Goal: Information Seeking & Learning: Learn about a topic

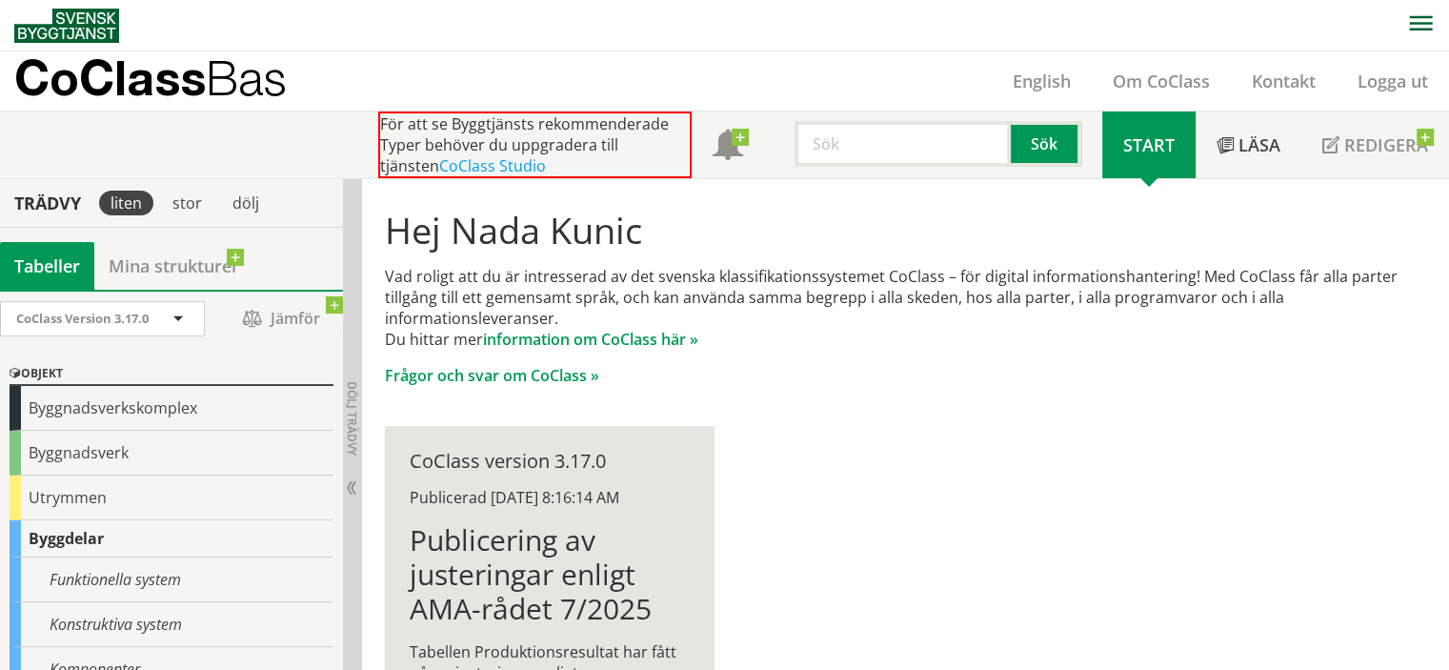
click at [869, 146] on input "text" at bounding box center [903, 144] width 216 height 46
type input "brand"
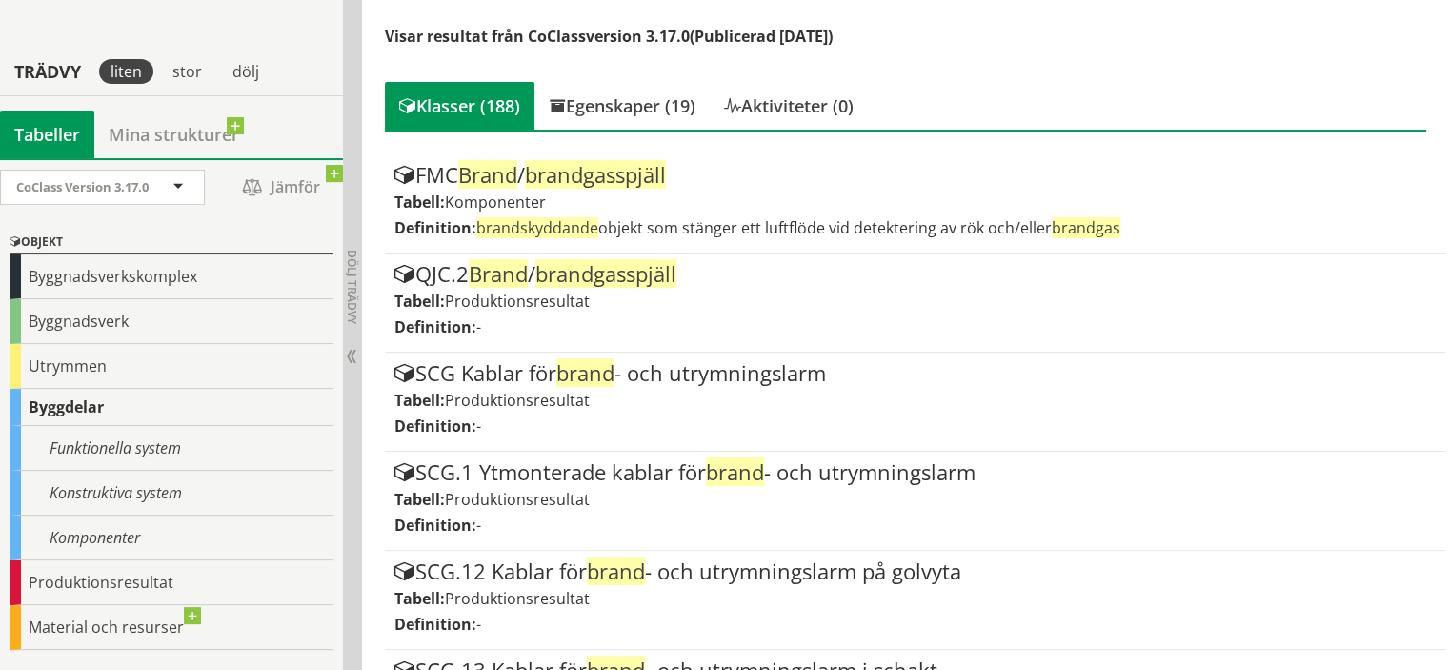
scroll to position [381, 0]
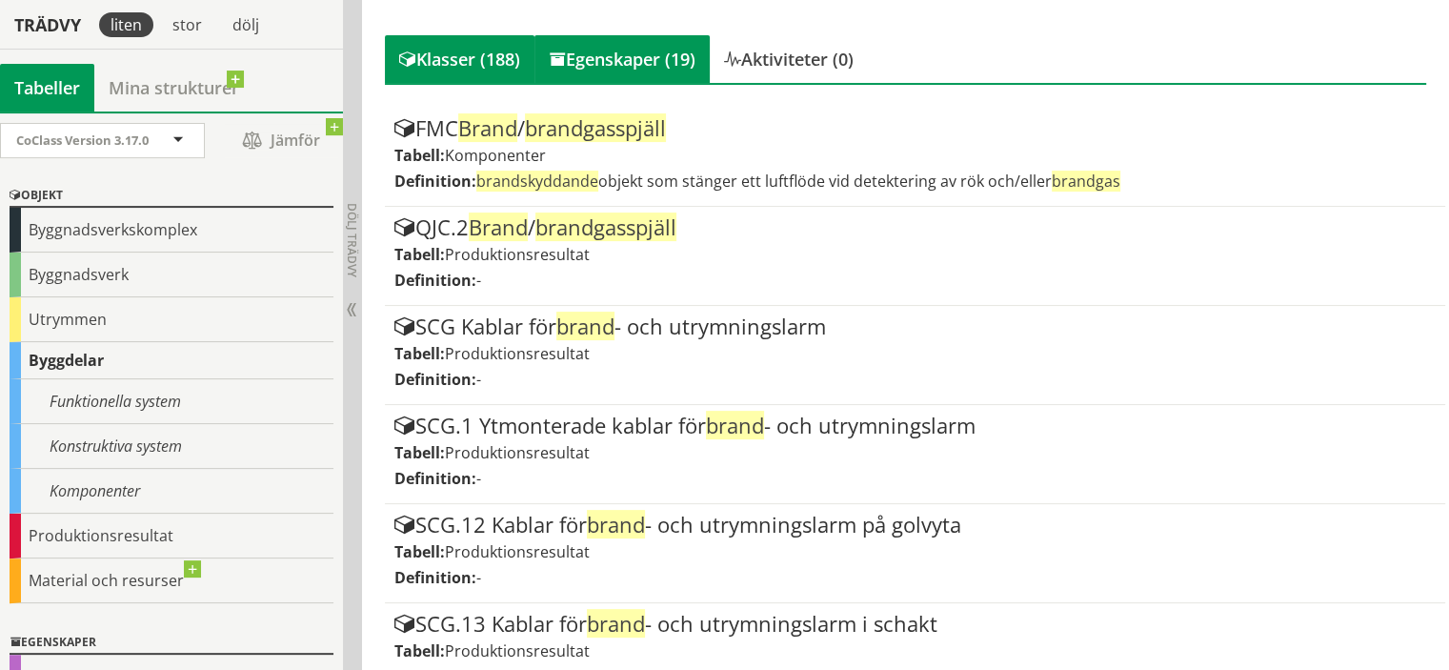
click at [603, 52] on div "Egenskaper (19)" at bounding box center [621, 59] width 175 height 48
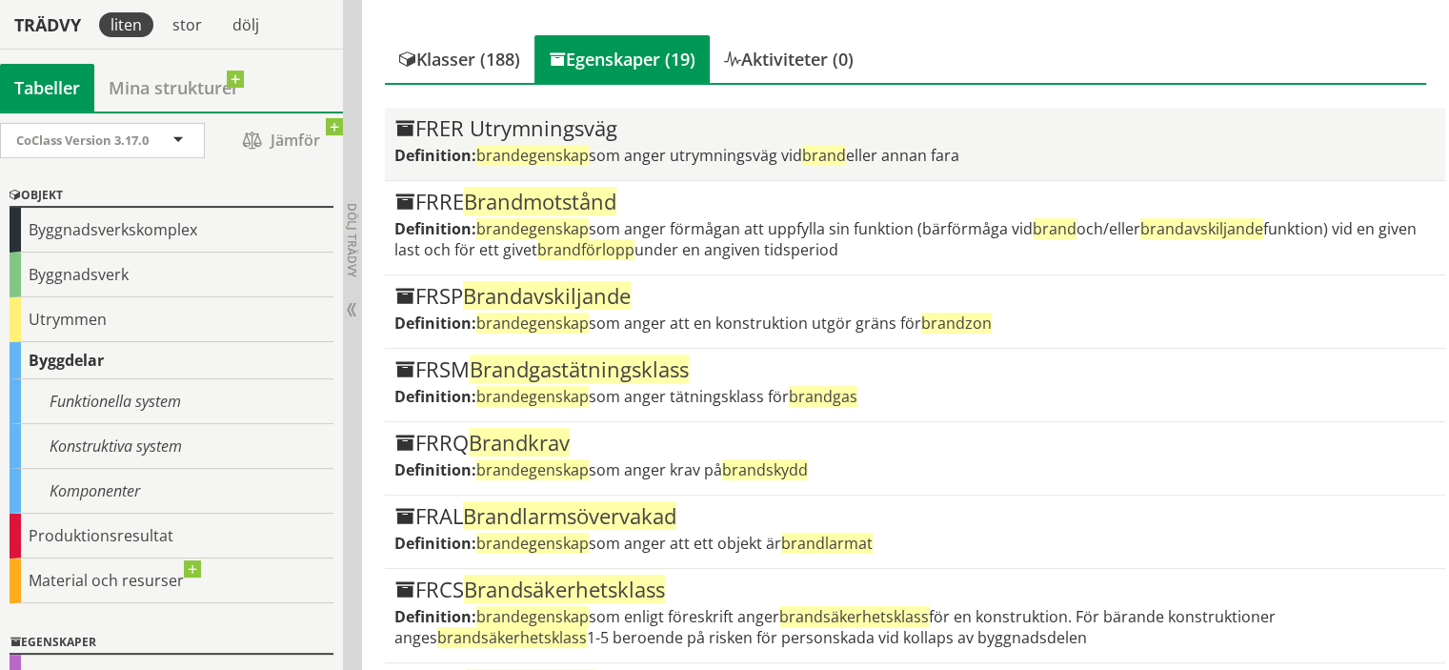
drag, startPoint x: 569, startPoint y: 124, endPoint x: 535, endPoint y: 137, distance: 35.9
click at [535, 137] on div "FRER Utrymningsväg" at bounding box center [915, 128] width 1042 height 23
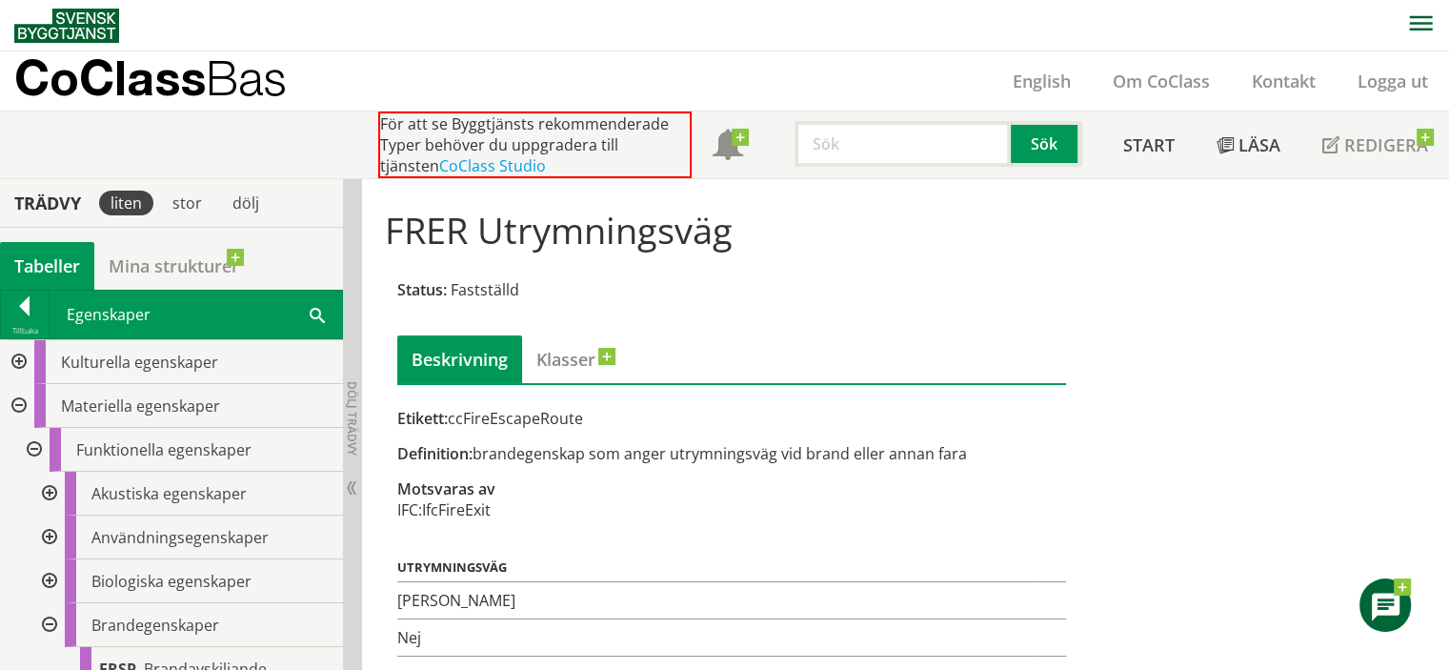
drag, startPoint x: 494, startPoint y: 450, endPoint x: 901, endPoint y: 462, distance: 407.0
click at [901, 462] on div "Etikett: ccFireEscapeRoute Definition: brandegenskap som anger utrymningsväg vi…" at bounding box center [731, 532] width 669 height 249
click at [431, 666] on div "FRER Utrymningsväg Status: Fastställd Beskrivning Klasser Etikett: ccFireEscape…" at bounding box center [905, 425] width 1087 height 493
click at [884, 155] on input "text" at bounding box center [903, 144] width 216 height 46
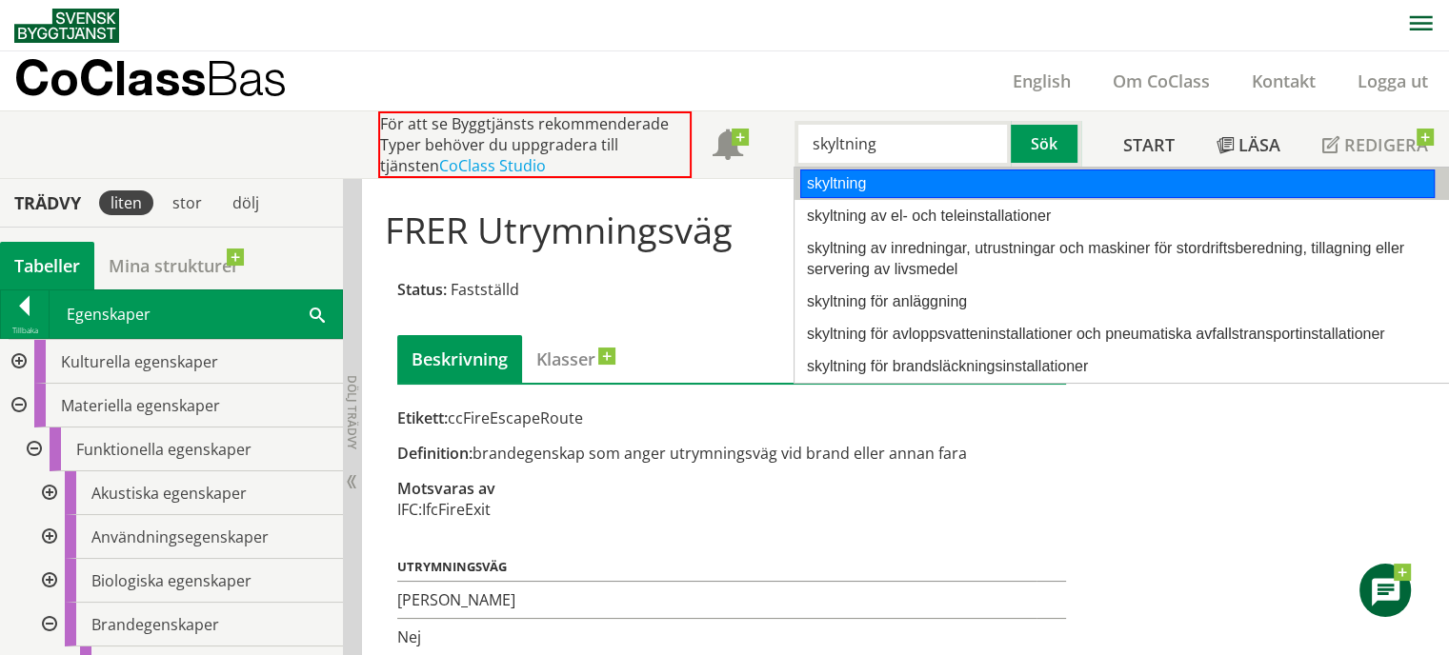
click at [887, 185] on div "skyltning" at bounding box center [1117, 184] width 635 height 29
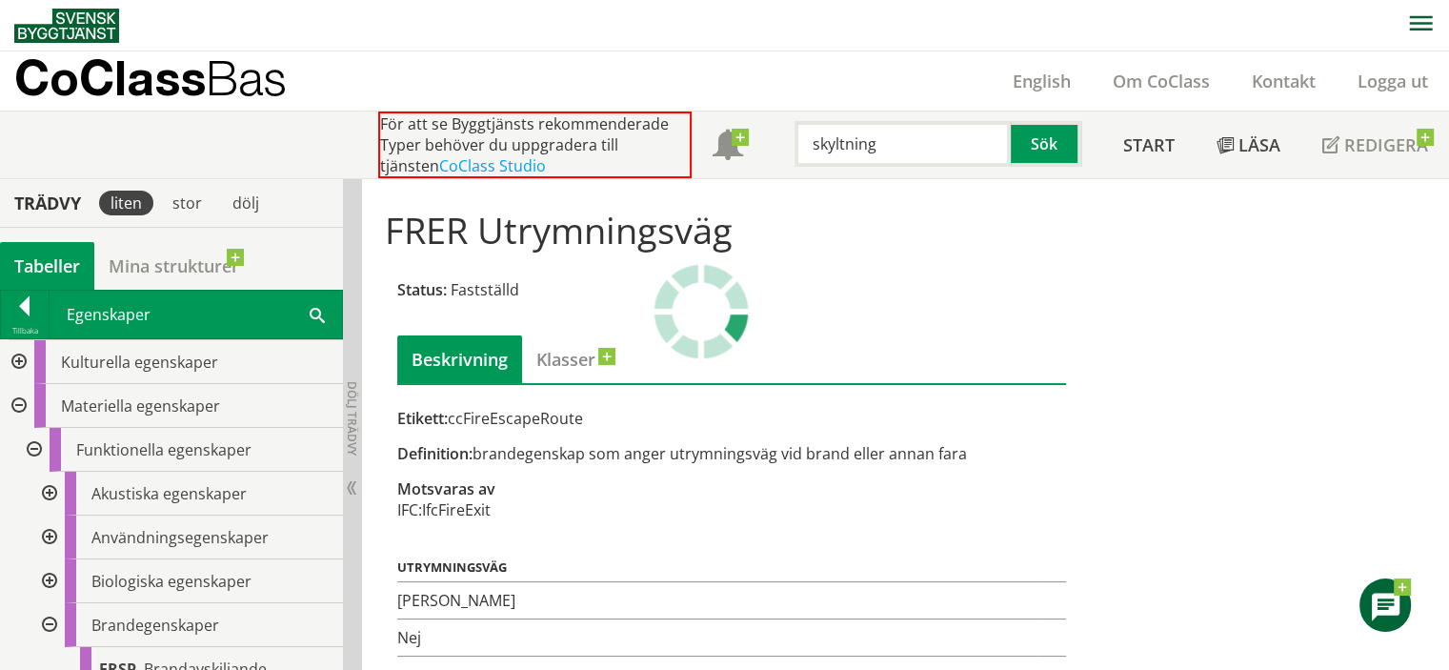
type input "skyltning"
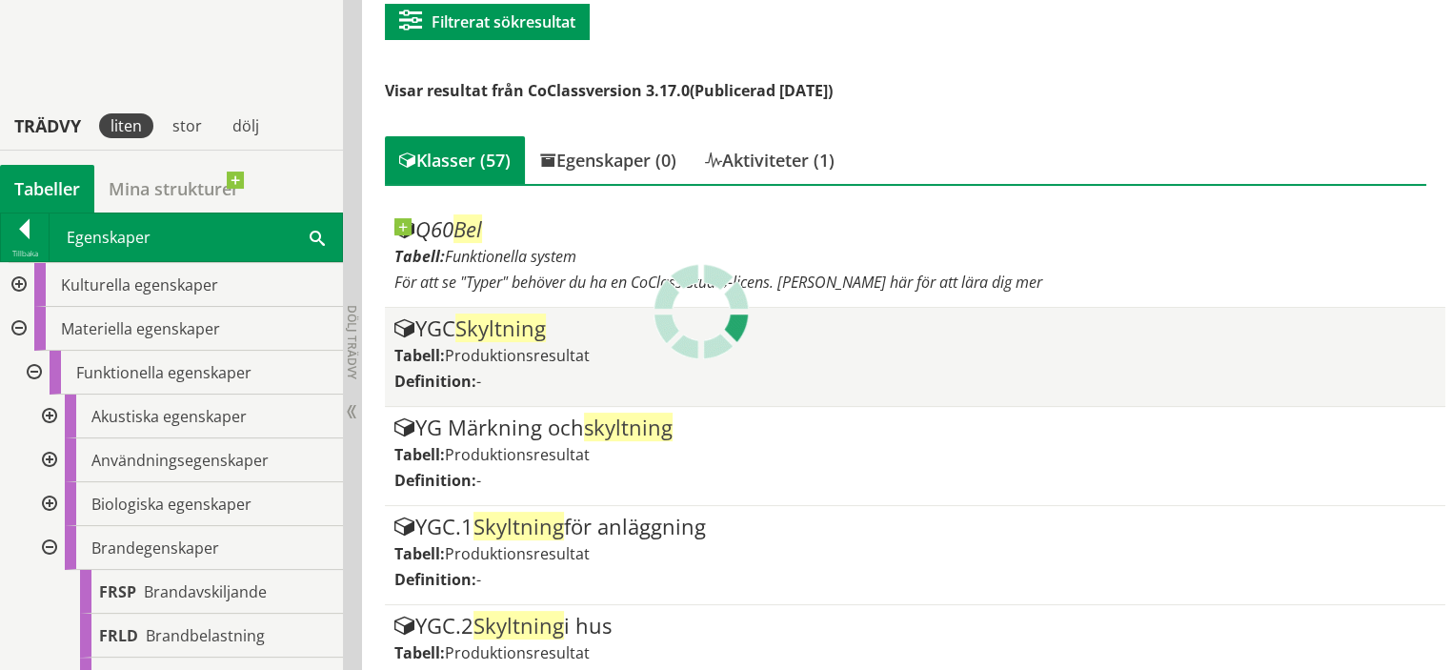
scroll to position [191, 0]
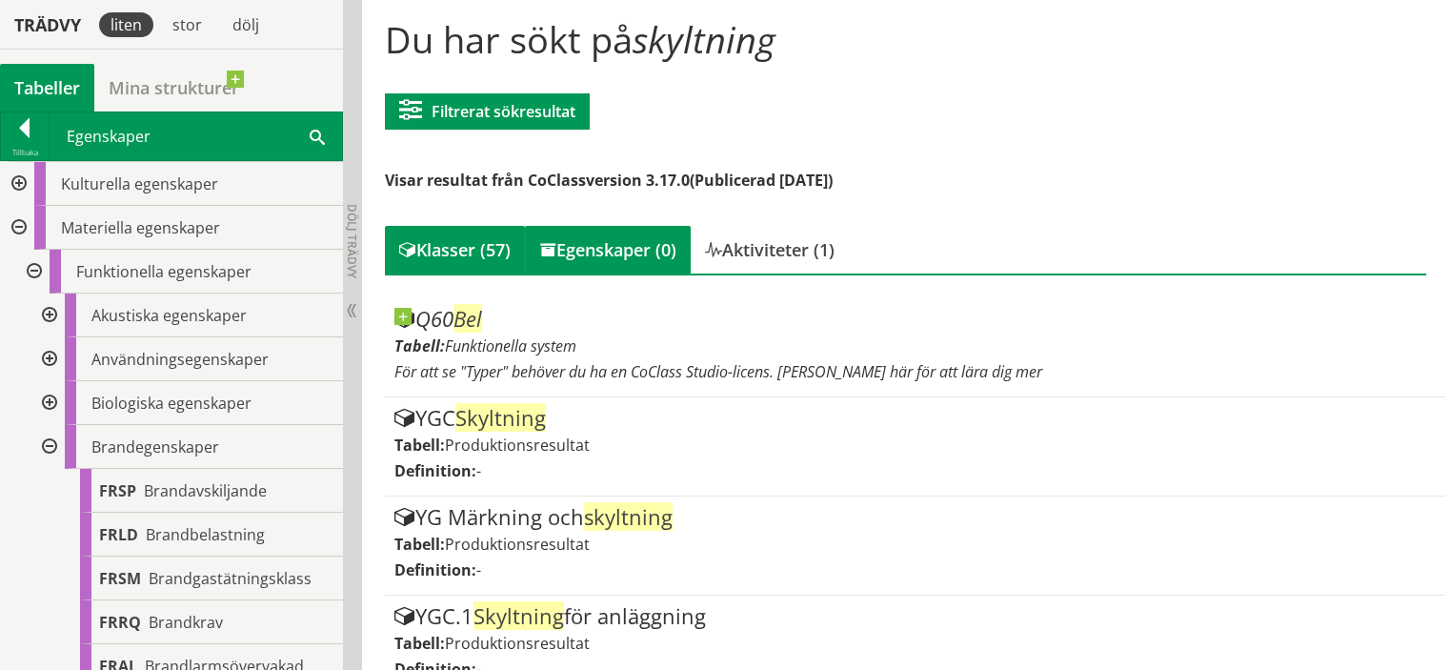
click at [622, 260] on div "Egenskaper (0)" at bounding box center [608, 250] width 166 height 48
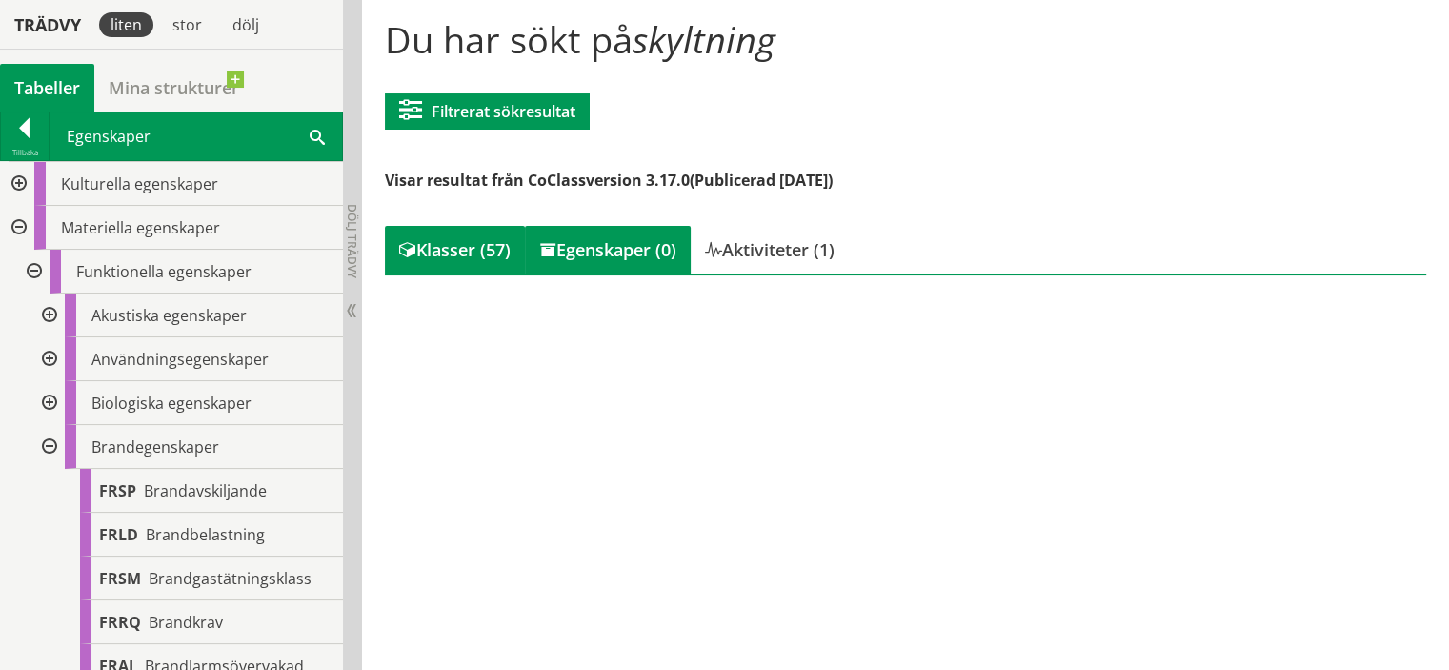
click at [426, 246] on div "Klasser (57)" at bounding box center [455, 250] width 140 height 48
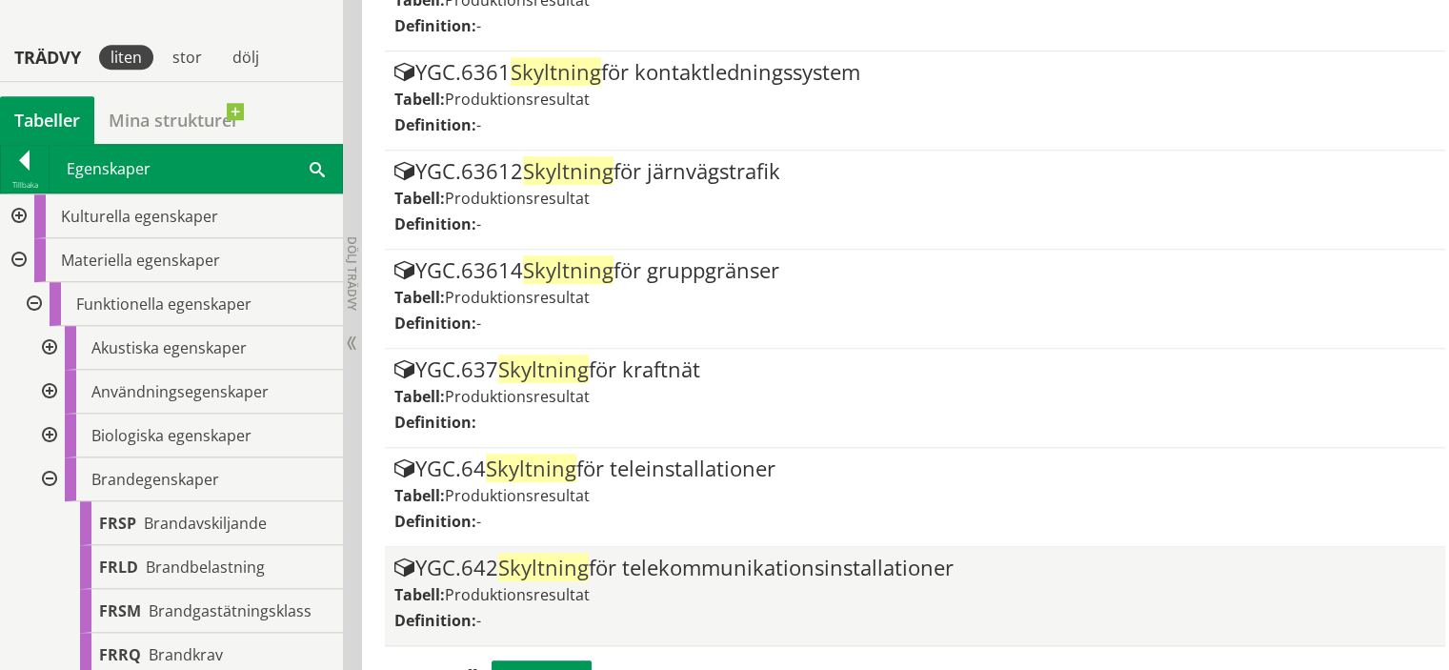
scroll to position [1858, 0]
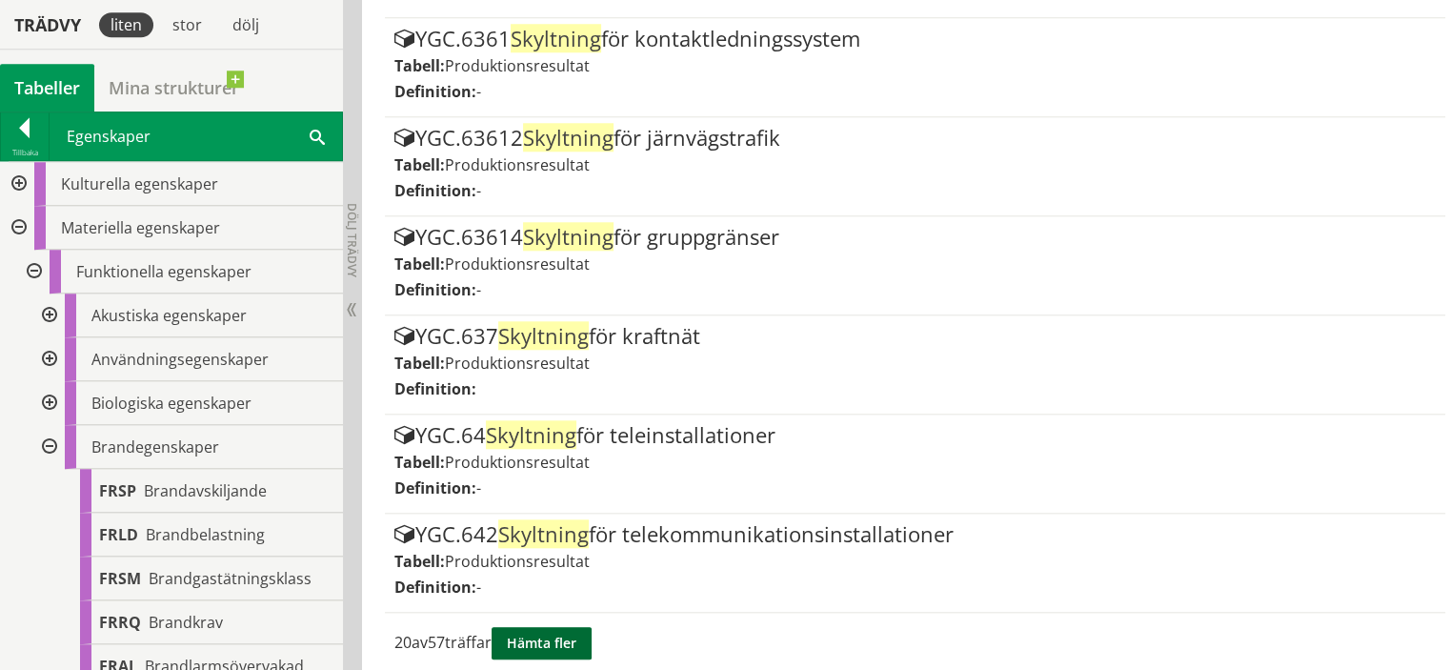
click at [559, 634] on button "Hämta fler" at bounding box center [542, 643] width 100 height 32
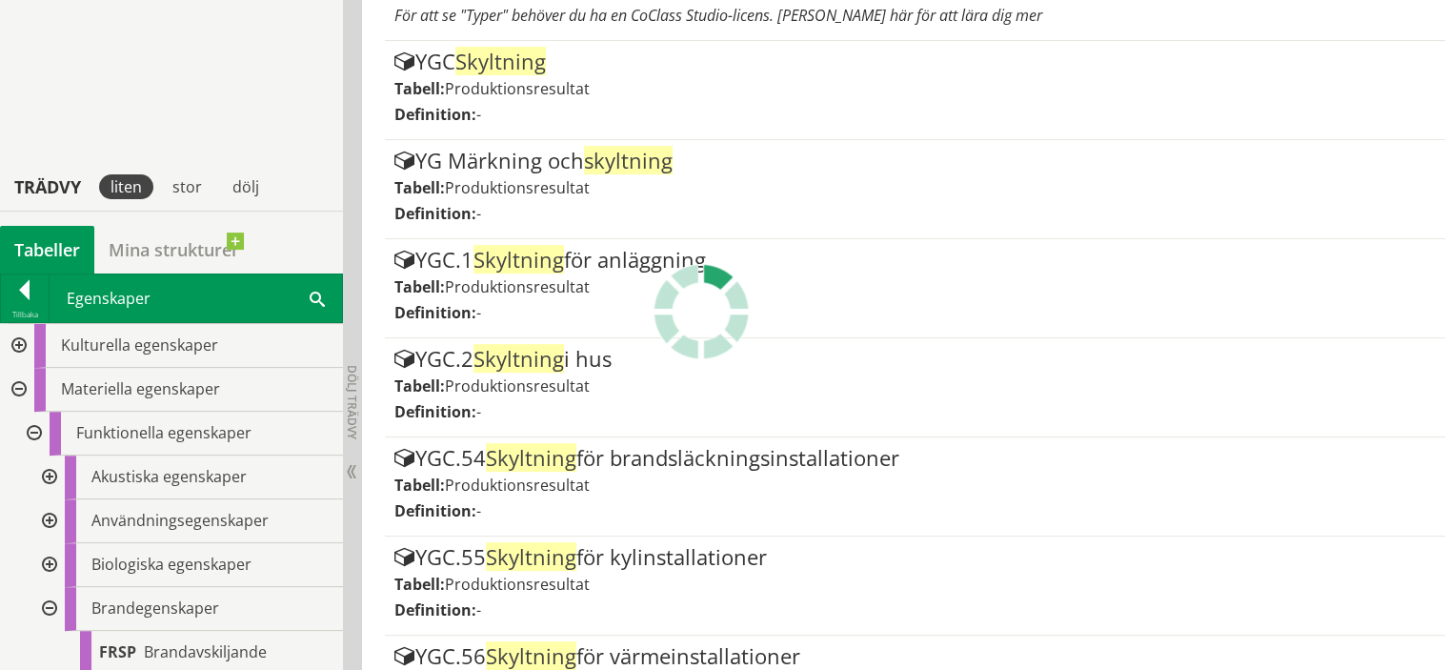
scroll to position [715, 0]
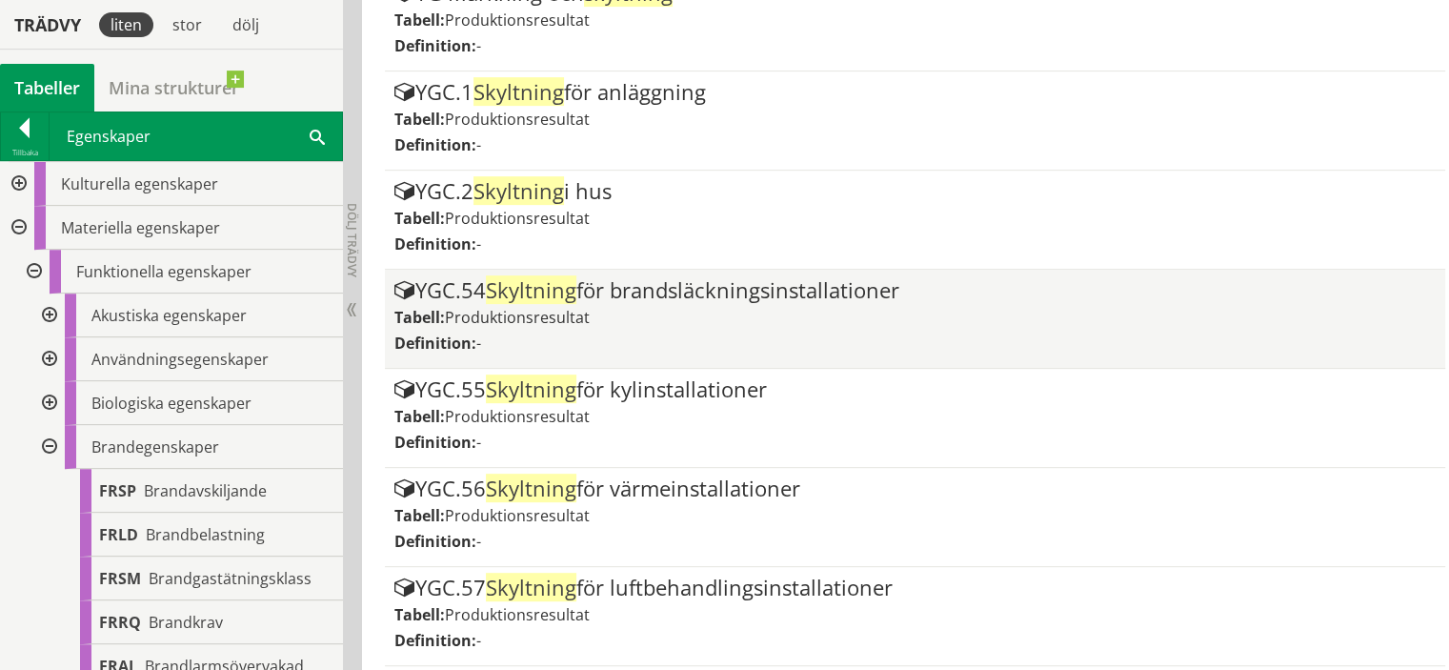
click at [812, 288] on div "YGC.54 Skyltning för brandsläckningsinstallationer" at bounding box center [915, 290] width 1042 height 23
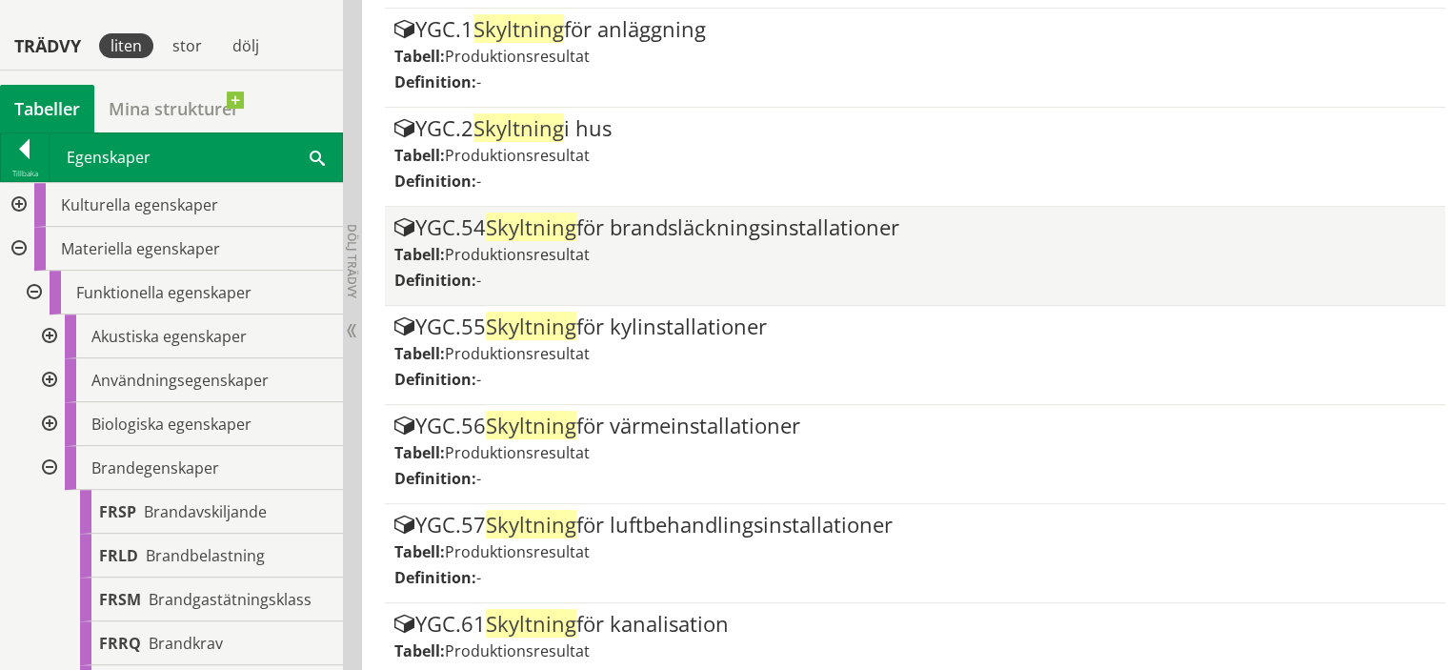
scroll to position [810, 0]
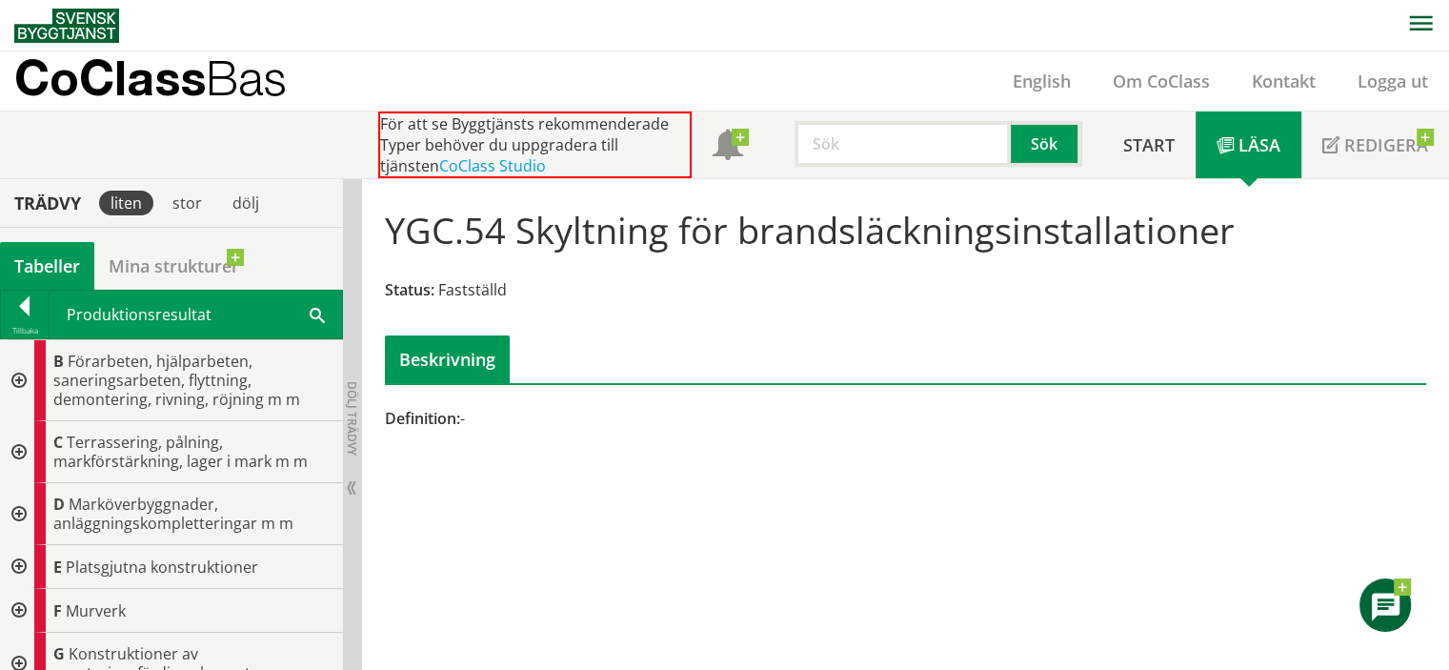
click at [856, 145] on input "text" at bounding box center [903, 144] width 216 height 46
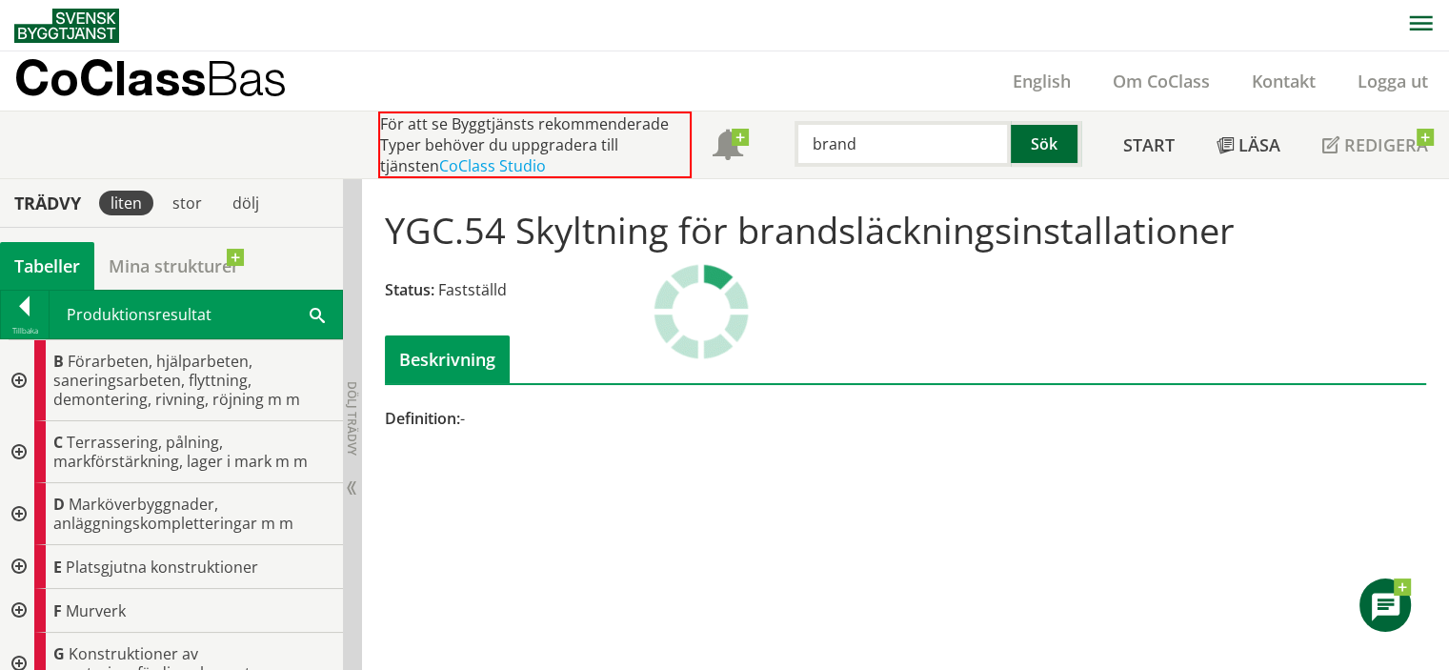
click at [1039, 143] on button "Sök" at bounding box center [1046, 144] width 71 height 46
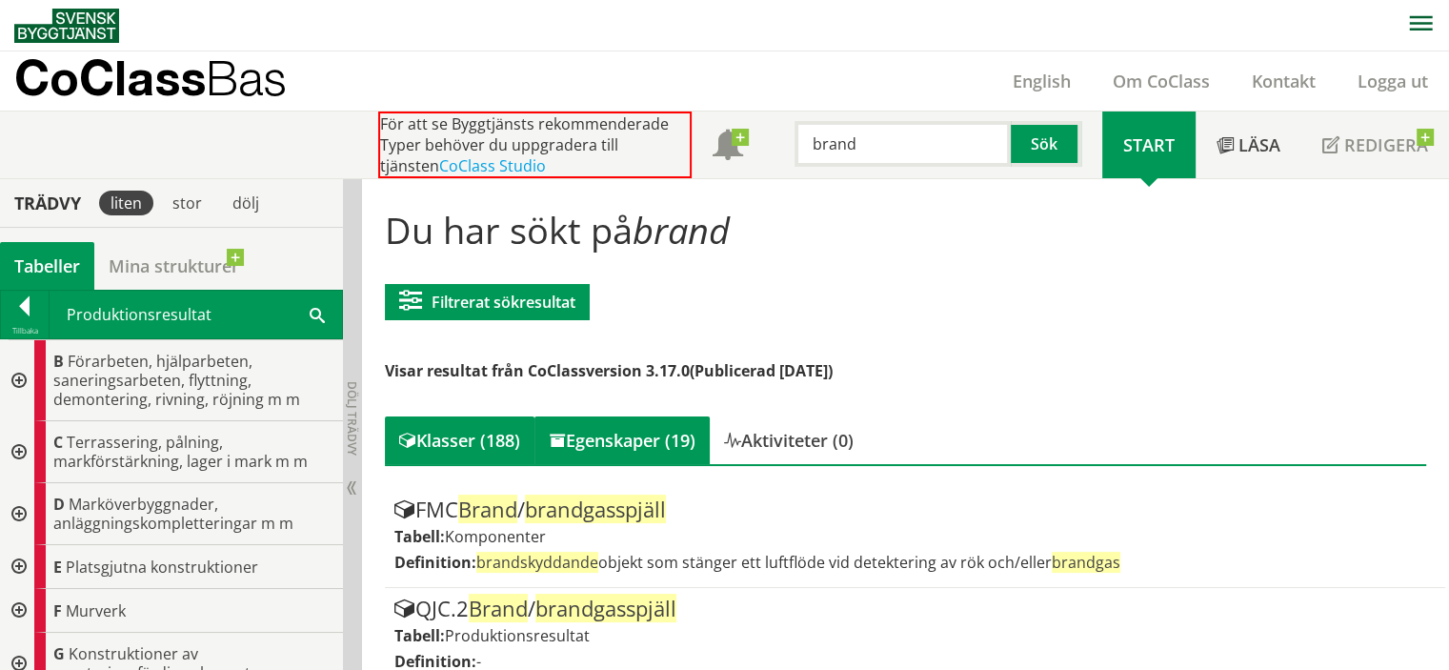
click at [640, 443] on div "Egenskaper (19)" at bounding box center [621, 440] width 175 height 48
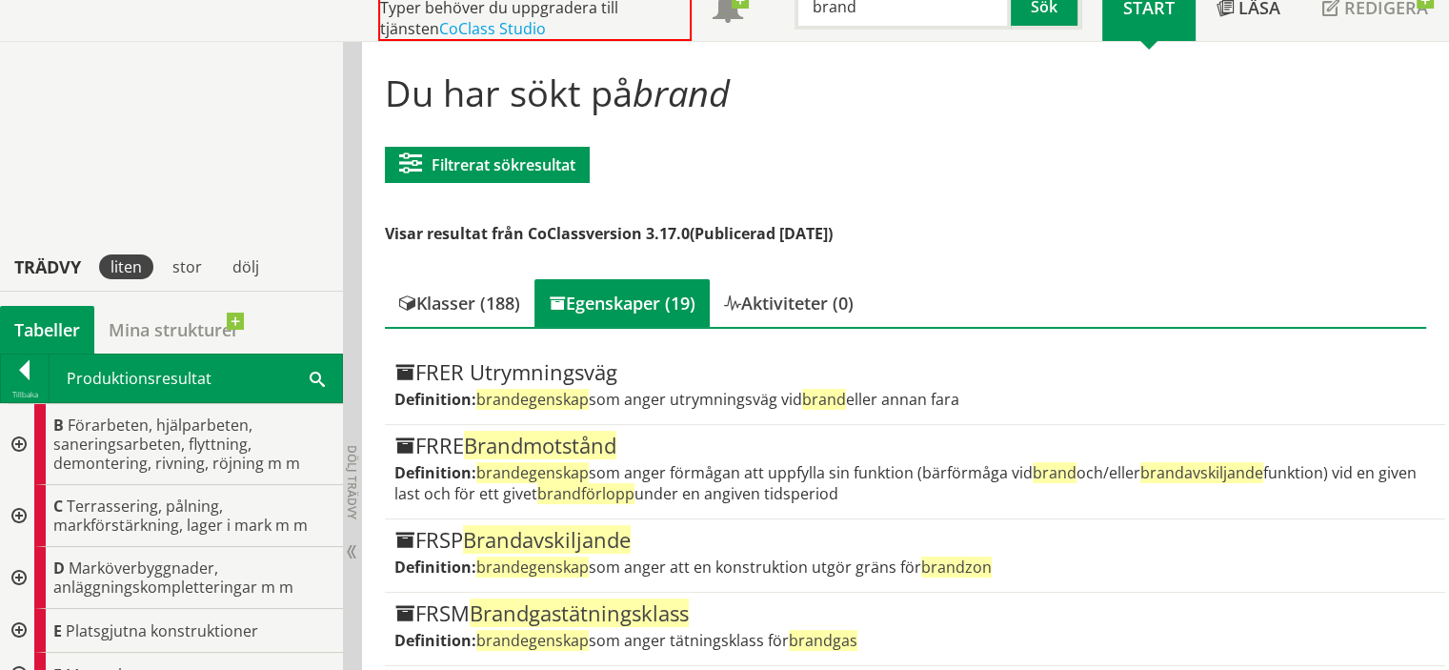
scroll to position [381, 0]
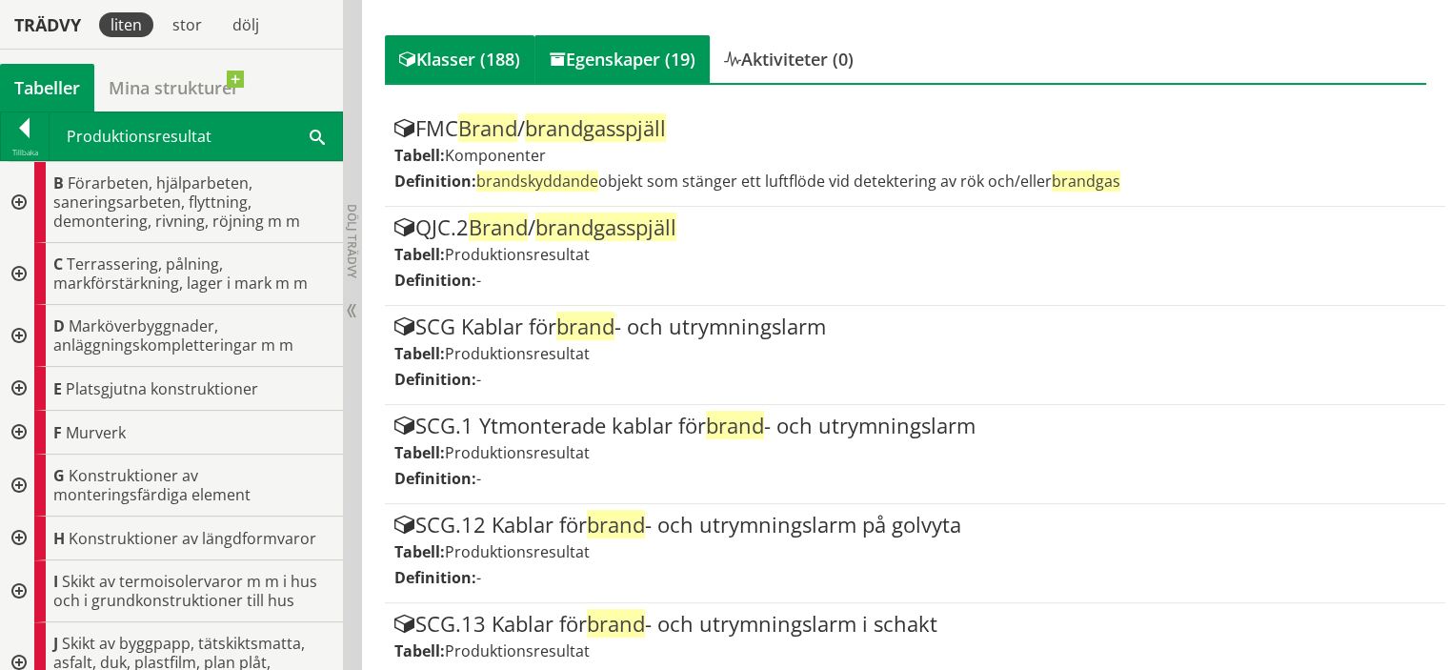
click at [655, 62] on div "Egenskaper (19)" at bounding box center [621, 59] width 175 height 48
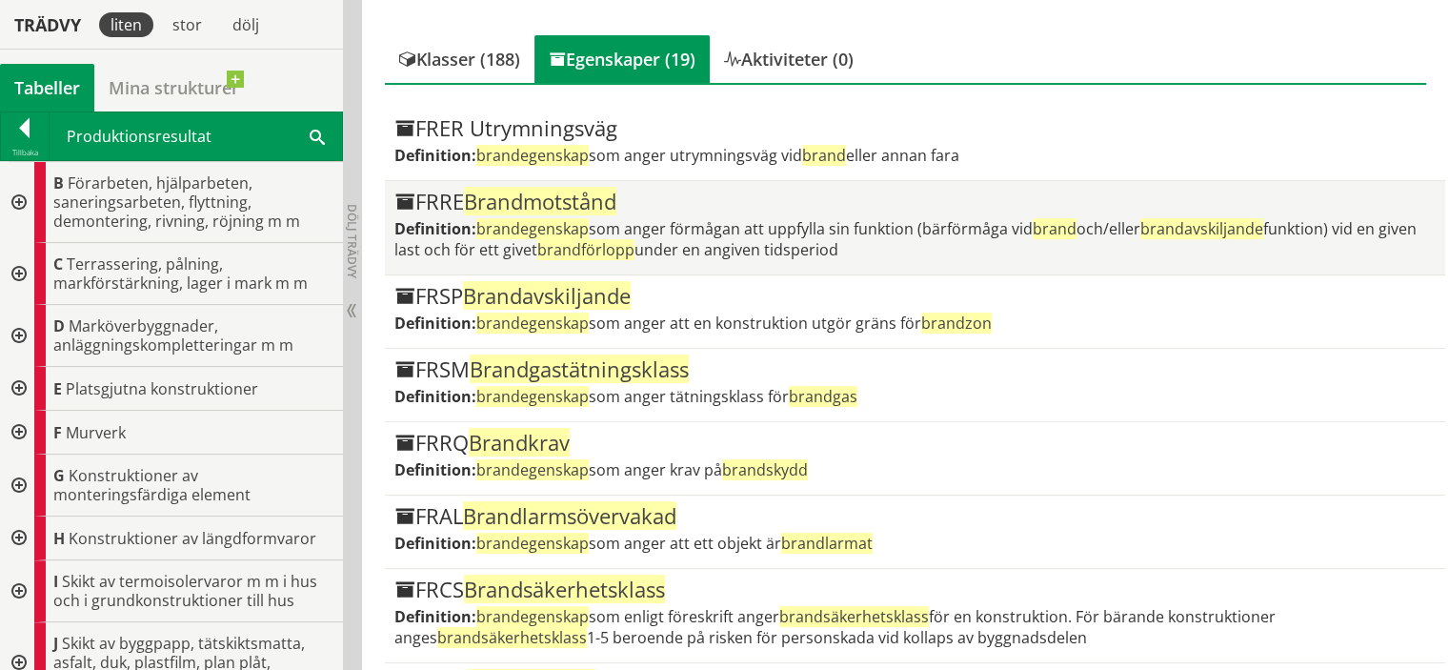
drag, startPoint x: 614, startPoint y: 205, endPoint x: 556, endPoint y: 220, distance: 59.2
click at [556, 220] on span "brandegenskap" at bounding box center [532, 228] width 112 height 21
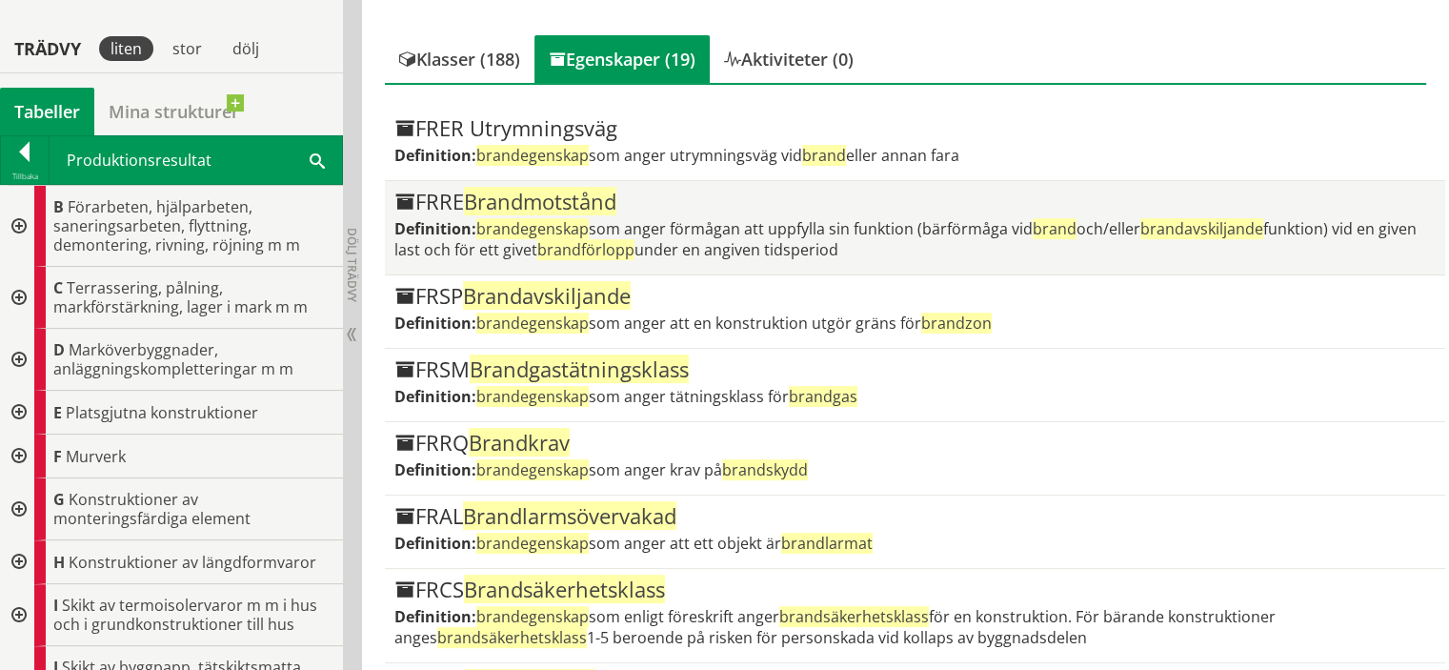
scroll to position [476, 0]
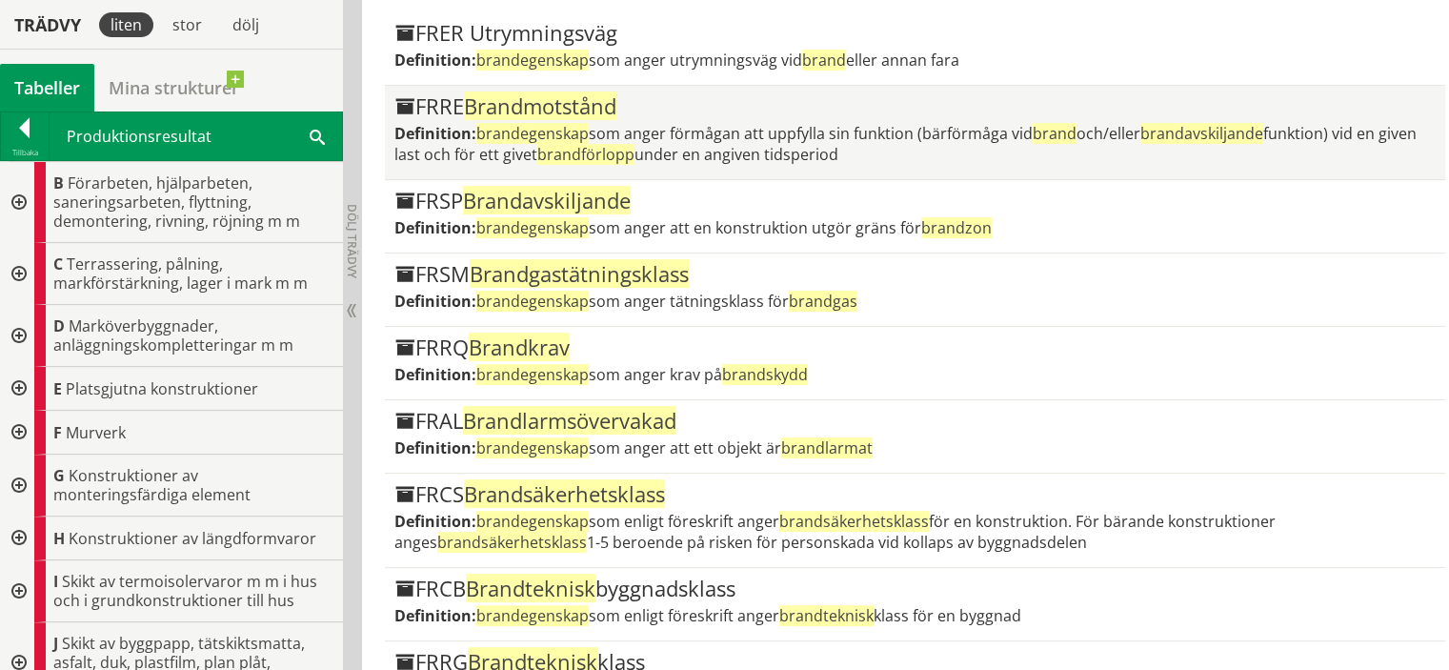
click at [589, 237] on div "FRSP Brandavskiljande Definition: brandegenskap som anger att en konstruktion u…" at bounding box center [915, 216] width 1042 height 53
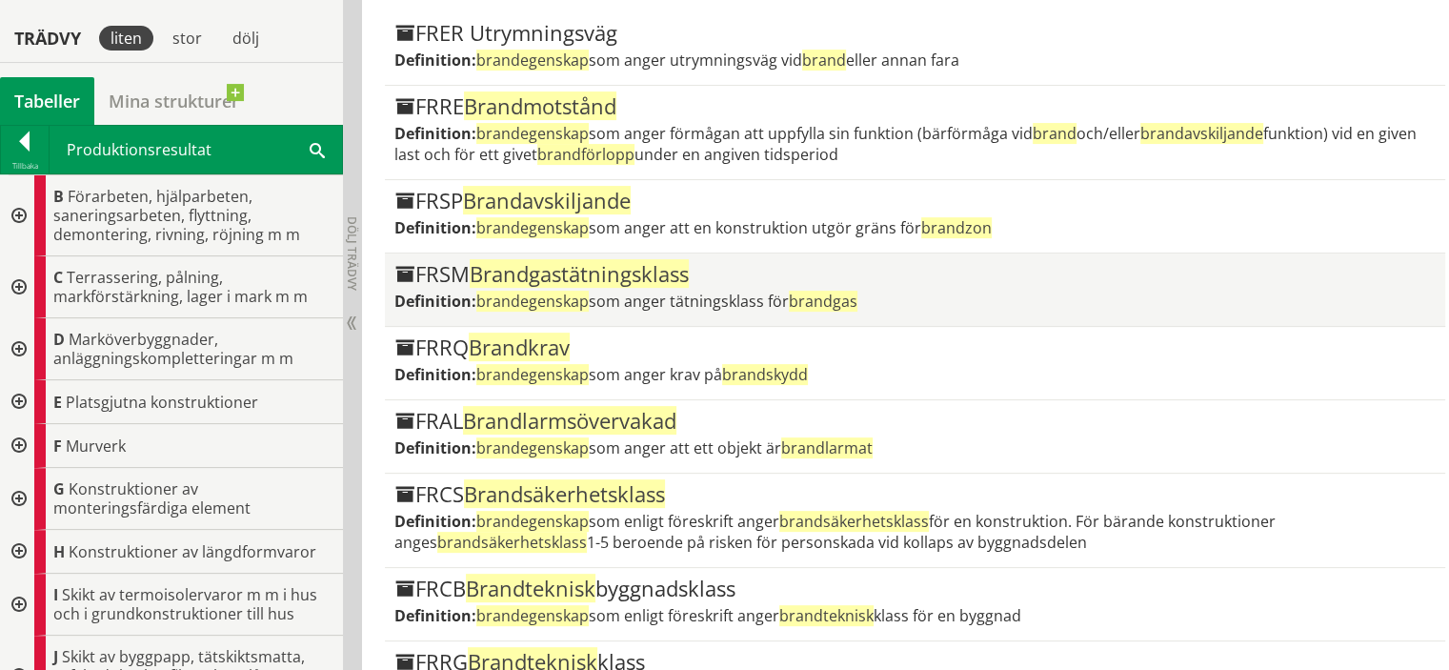
scroll to position [572, 0]
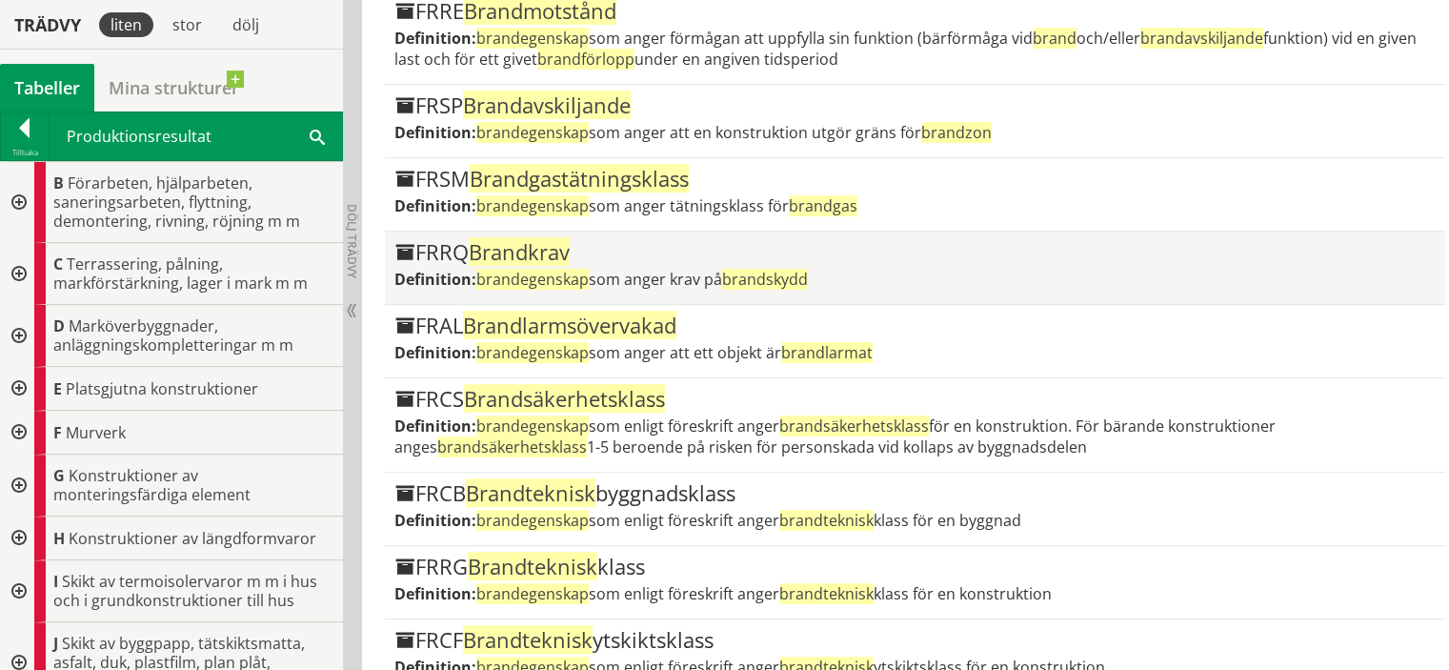
drag, startPoint x: 538, startPoint y: 270, endPoint x: 455, endPoint y: 267, distance: 82.9
click at [455, 269] on label "Definition:" at bounding box center [435, 279] width 82 height 21
click at [623, 251] on div "FRRQ Brandkrav" at bounding box center [915, 252] width 1042 height 23
click at [629, 242] on div "FRRQ Brandkrav" at bounding box center [915, 252] width 1042 height 23
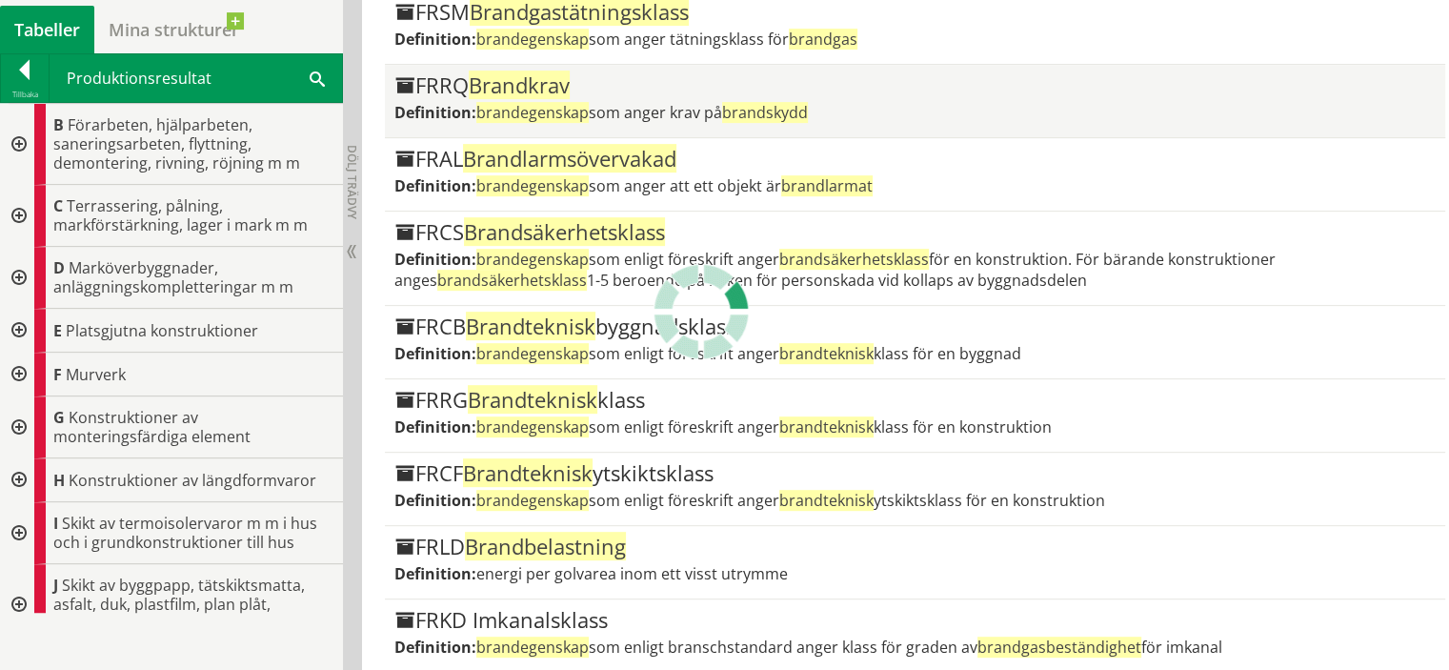
scroll to position [762, 0]
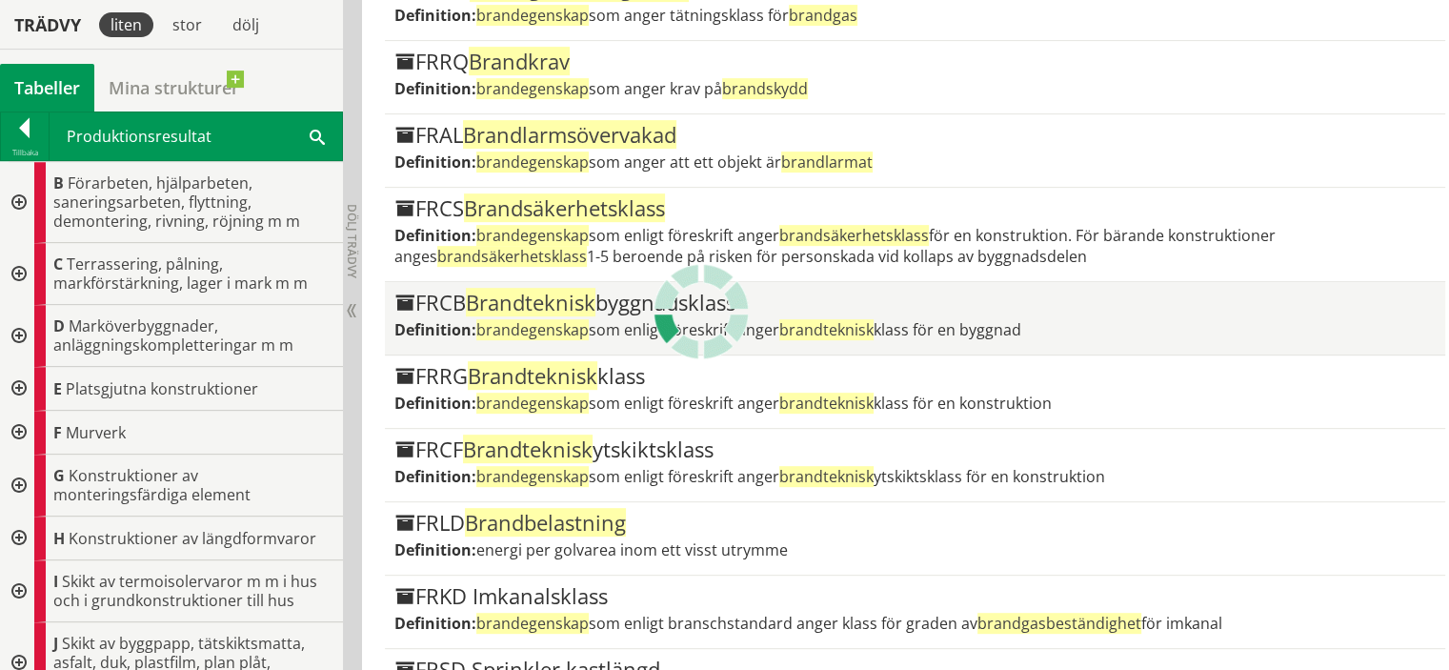
click at [616, 292] on div "FRCB Brandteknisk byggnadsklass" at bounding box center [915, 303] width 1042 height 23
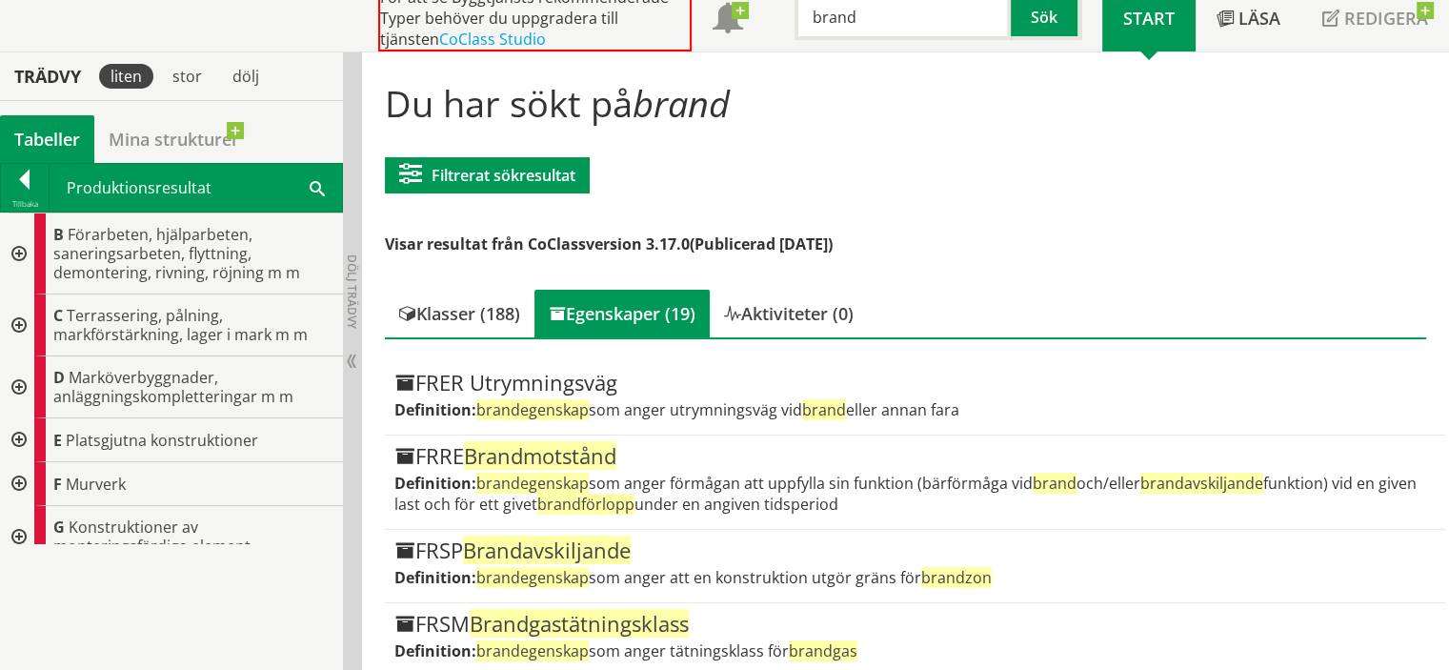
scroll to position [0, 0]
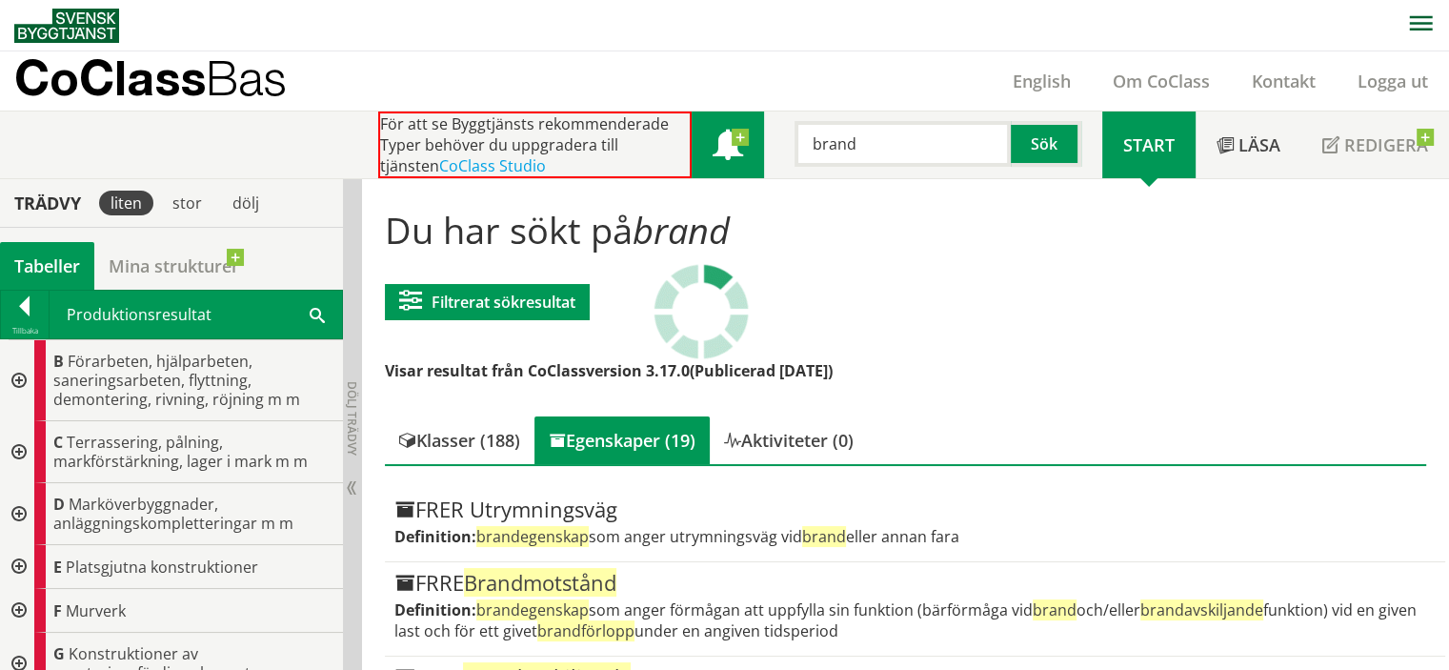
drag, startPoint x: 878, startPoint y: 154, endPoint x: 697, endPoint y: 167, distance: 181.4
click at [697, 167] on div "För att se Byggtjänsts rekommenderade Typer behöver du uppgradera till tjänsten…" at bounding box center [740, 144] width 724 height 67
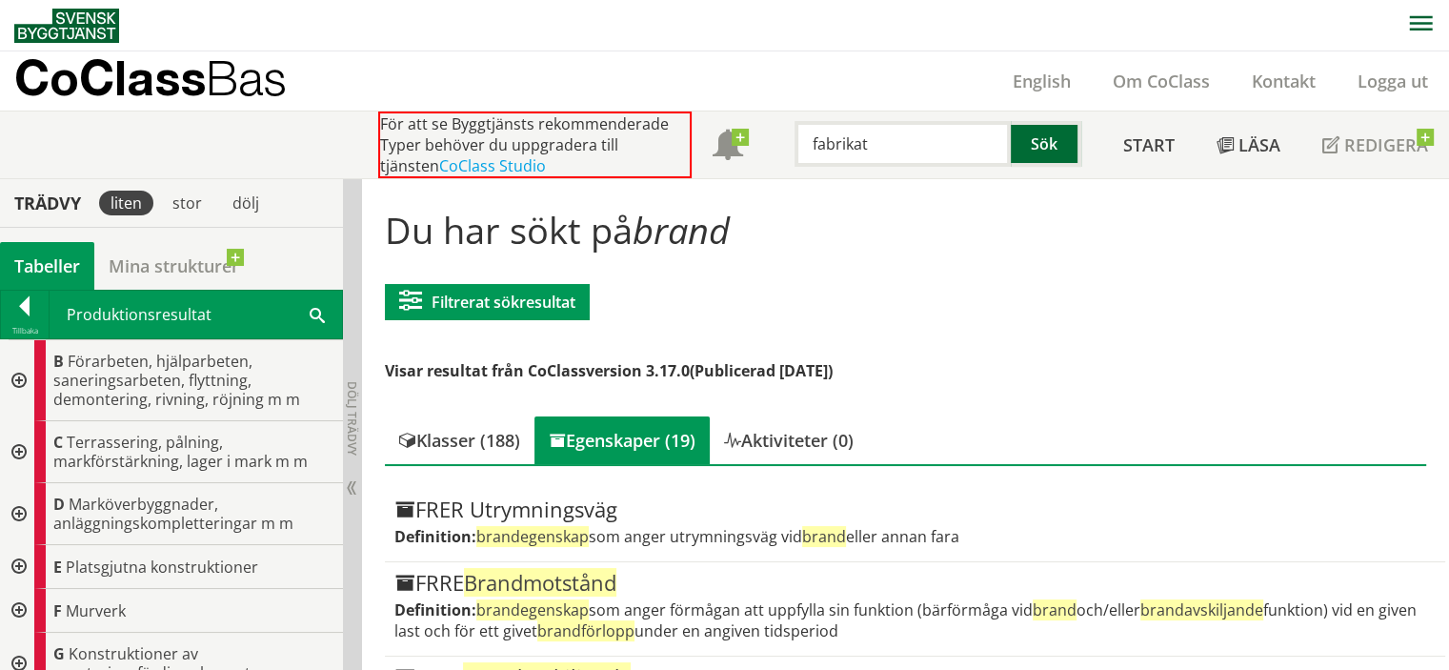
click at [1048, 139] on button "Sök" at bounding box center [1046, 144] width 71 height 46
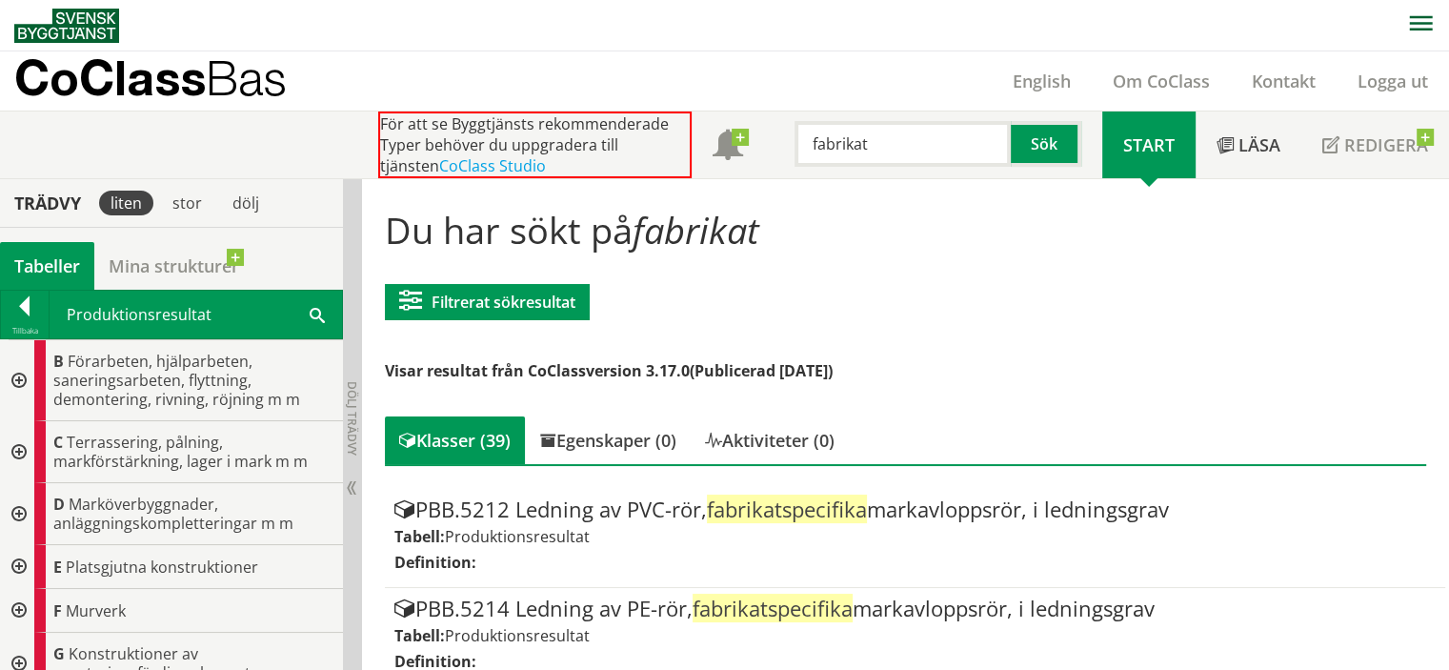
drag, startPoint x: 869, startPoint y: 152, endPoint x: 720, endPoint y: 182, distance: 151.5
click at [720, 182] on body "AMA AMA Beskrivningsverktyg AMA Funktion BSAB Bygginfo Byggjura Byggkatalogen B…" at bounding box center [724, 335] width 1449 height 670
type input "modell"
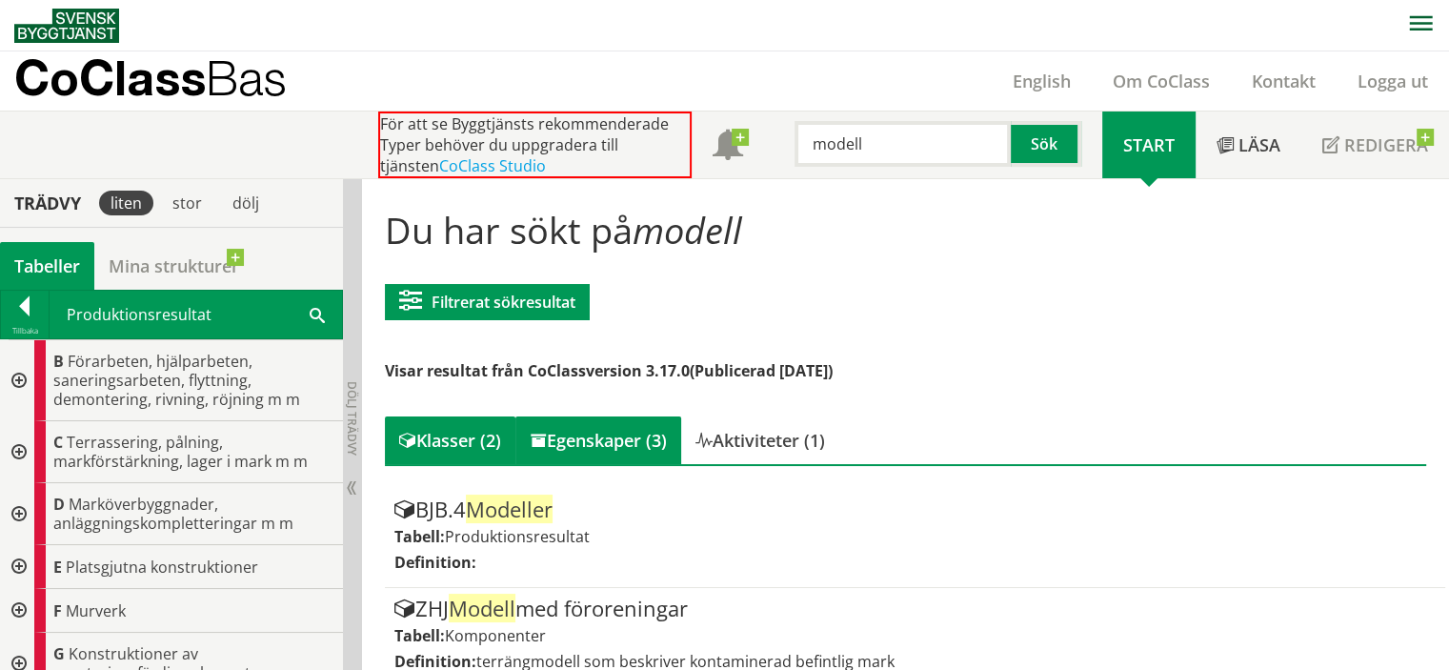
click at [579, 425] on div "Egenskaper (3)" at bounding box center [598, 440] width 166 height 48
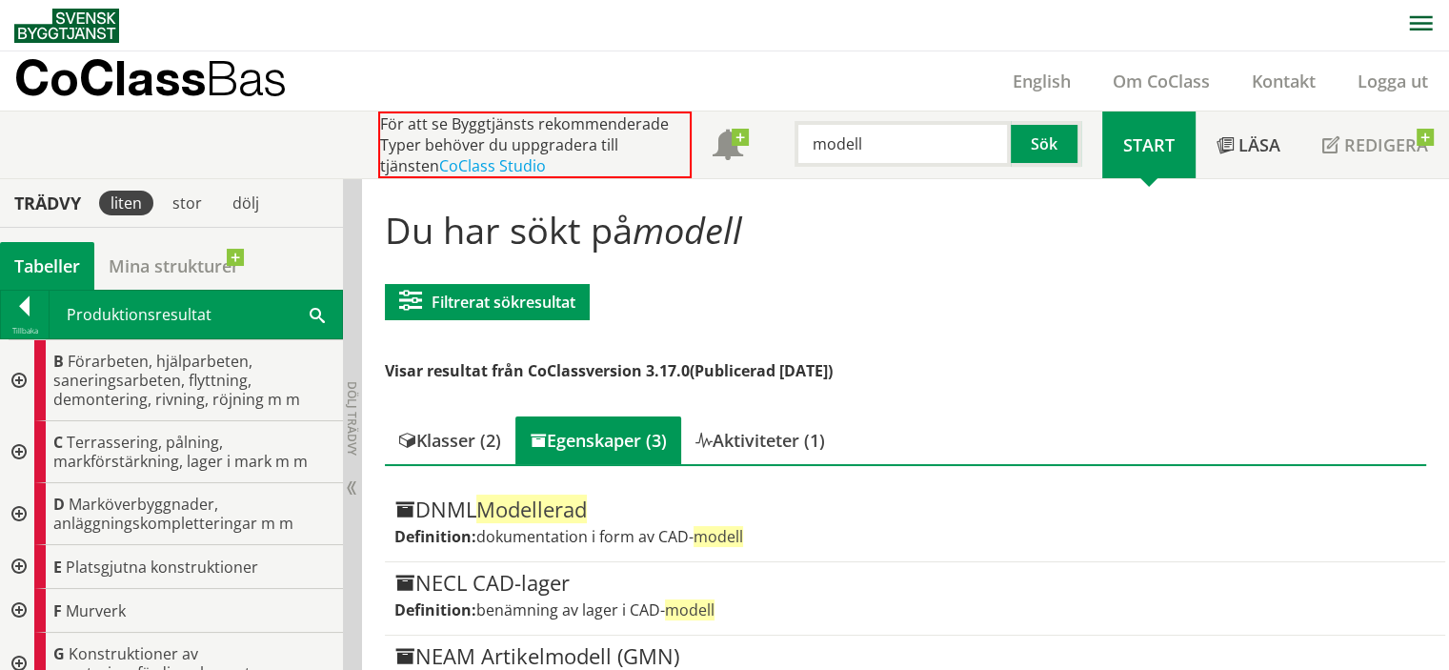
scroll to position [46, 0]
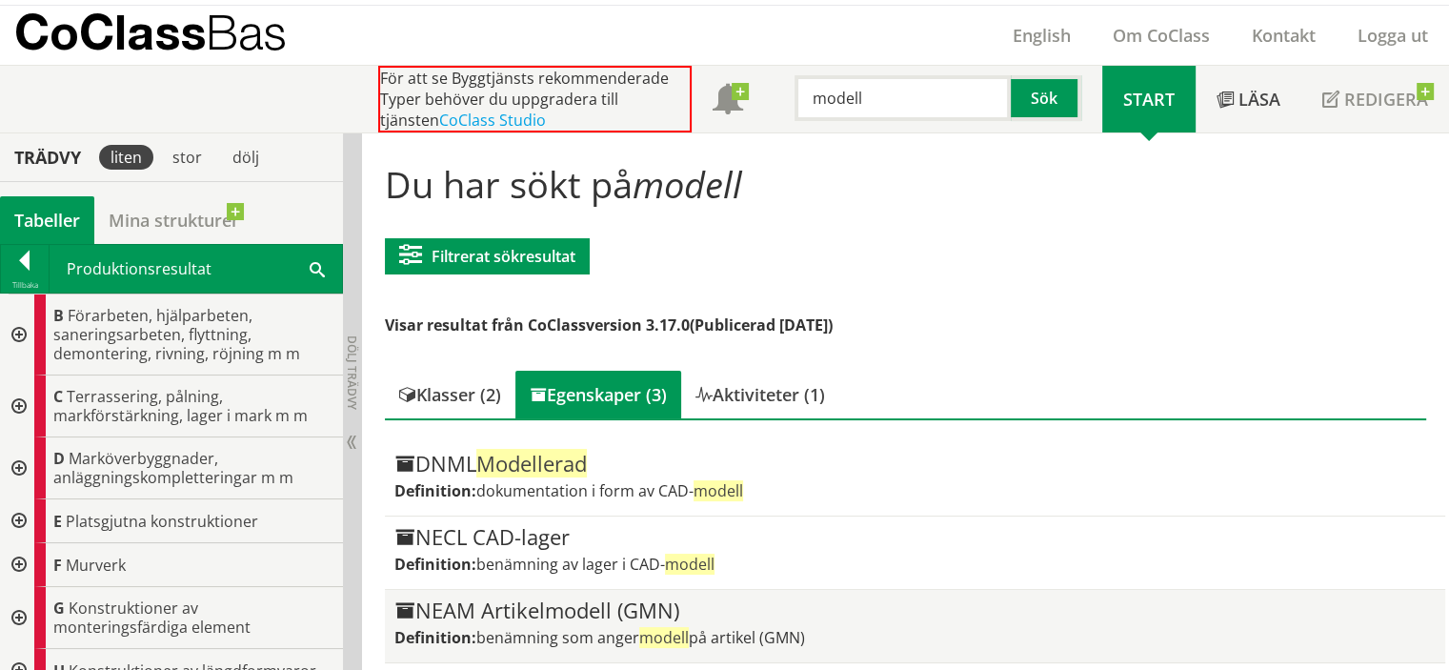
click at [709, 616] on div "NEAM Artikelmodell (GMN)" at bounding box center [915, 610] width 1042 height 23
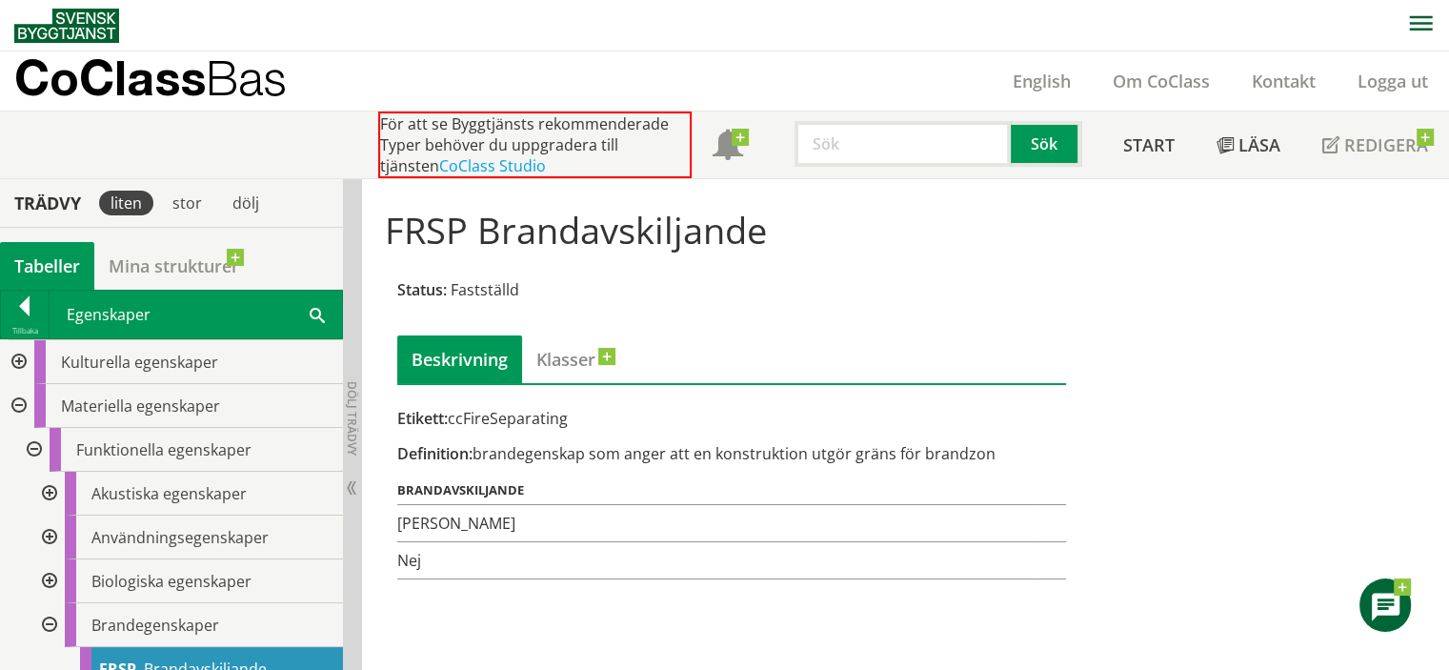
click at [582, 239] on h1 "FRSP Brandavskiljande" at bounding box center [906, 230] width 1042 height 42
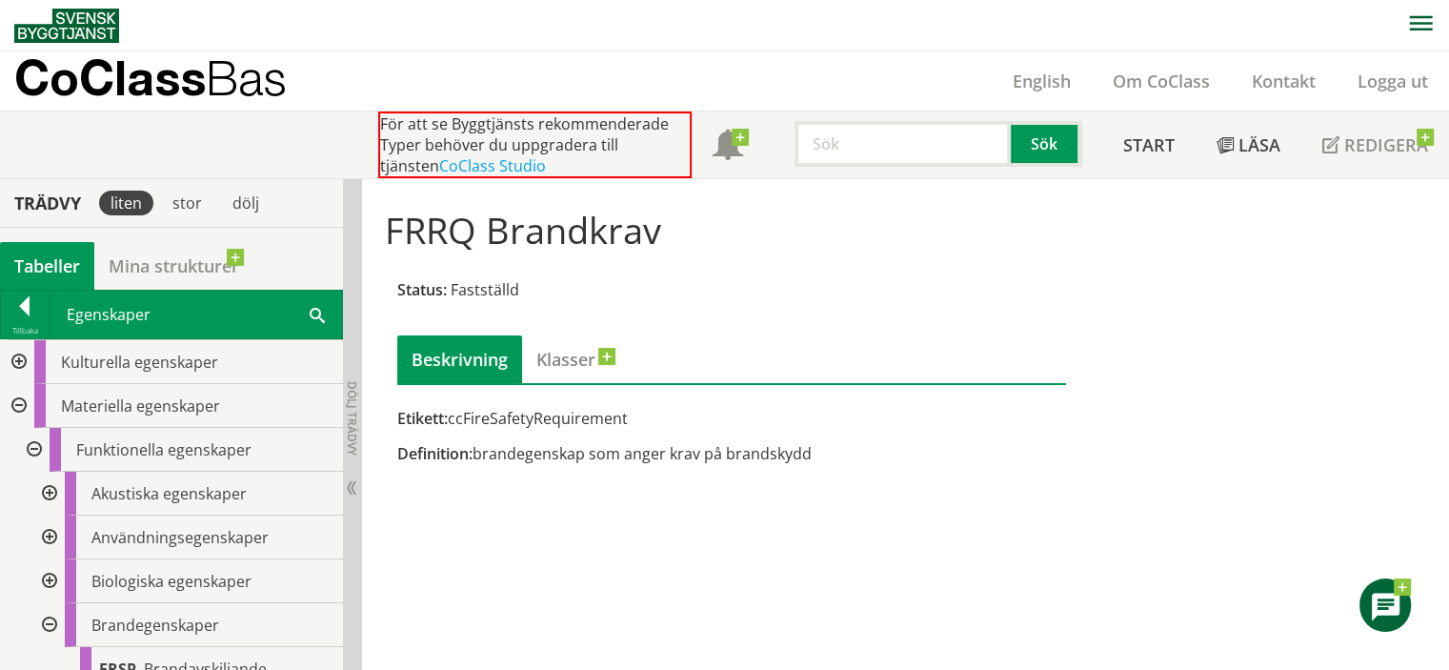
drag, startPoint x: 0, startPoint y: 0, endPoint x: 626, endPoint y: 237, distance: 669.4
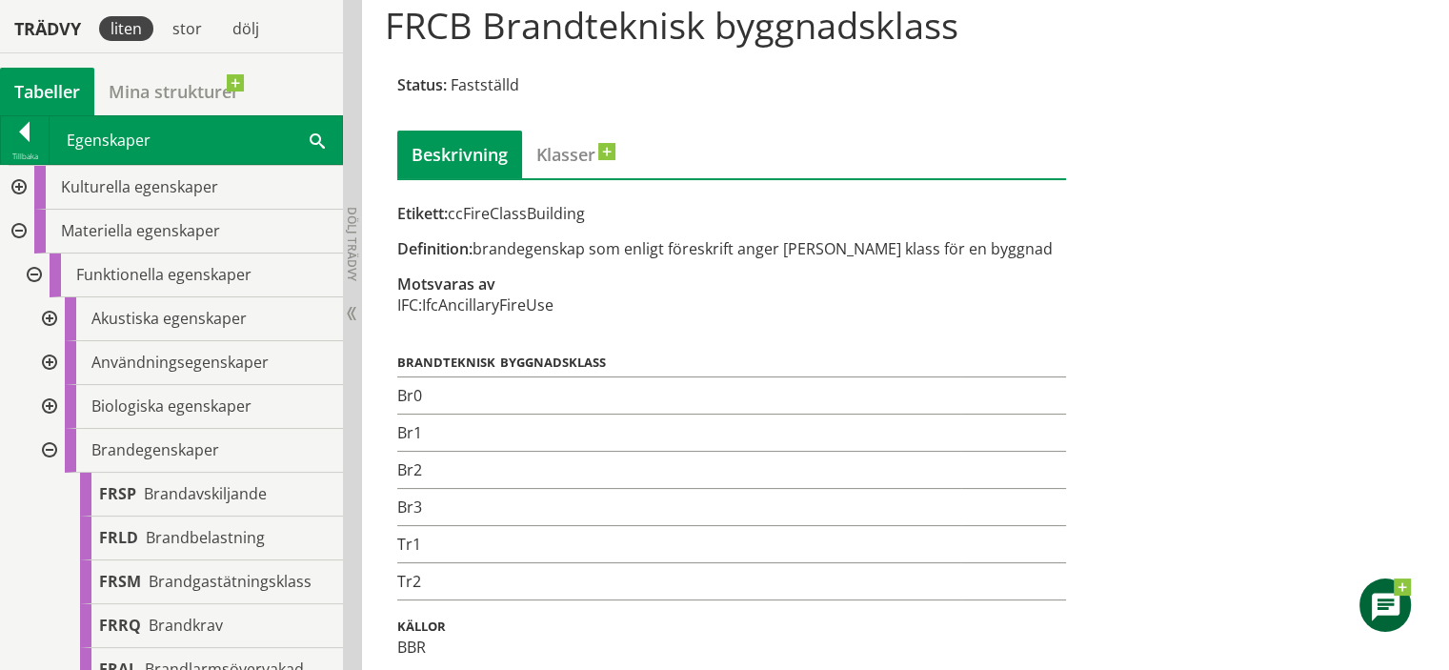
scroll to position [209, 0]
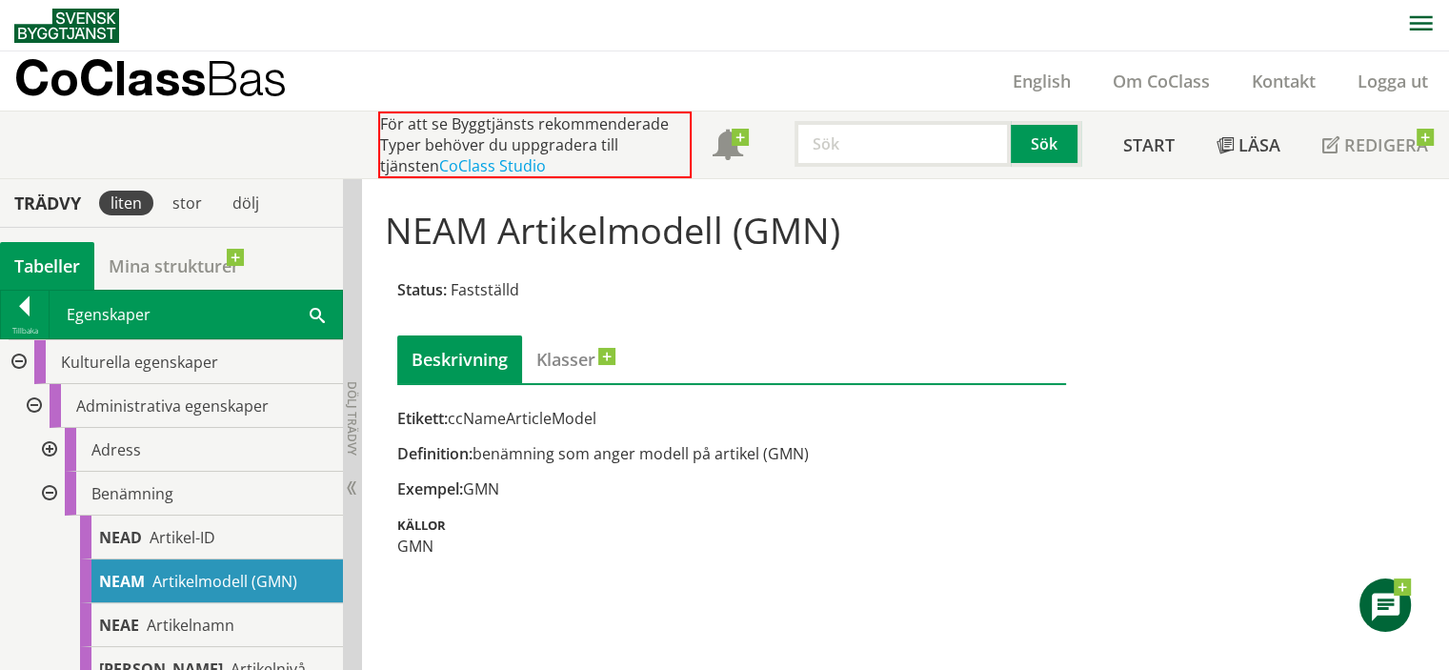
click at [857, 150] on input "text" at bounding box center [903, 144] width 216 height 46
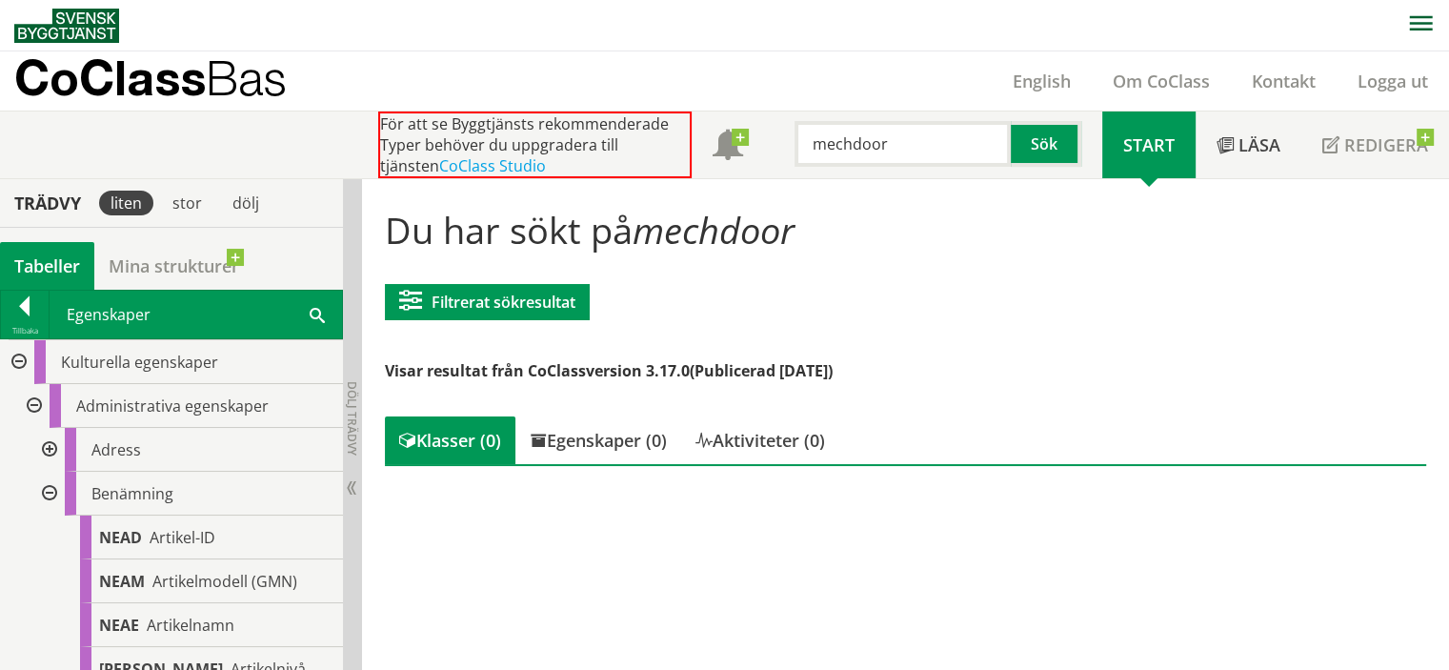
drag, startPoint x: 896, startPoint y: 134, endPoint x: 624, endPoint y: 139, distance: 271.6
click at [624, 139] on div "För att se Byggtjänsts rekommenderade Typer behöver du uppgradera till tjänsten…" at bounding box center [740, 144] width 724 height 67
paste input "ccMechDoorLockClass"
type input "ccMechDoorLockClass"
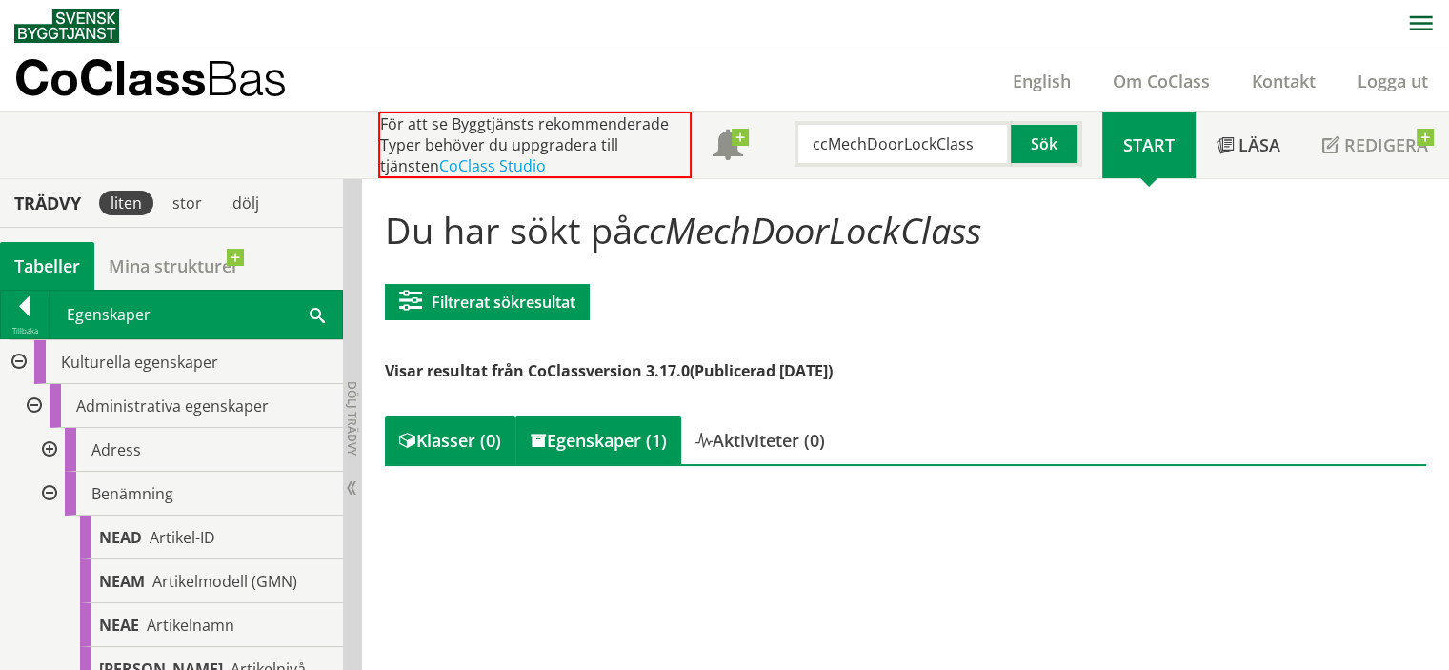
click at [651, 430] on div "Egenskaper (1)" at bounding box center [598, 440] width 166 height 48
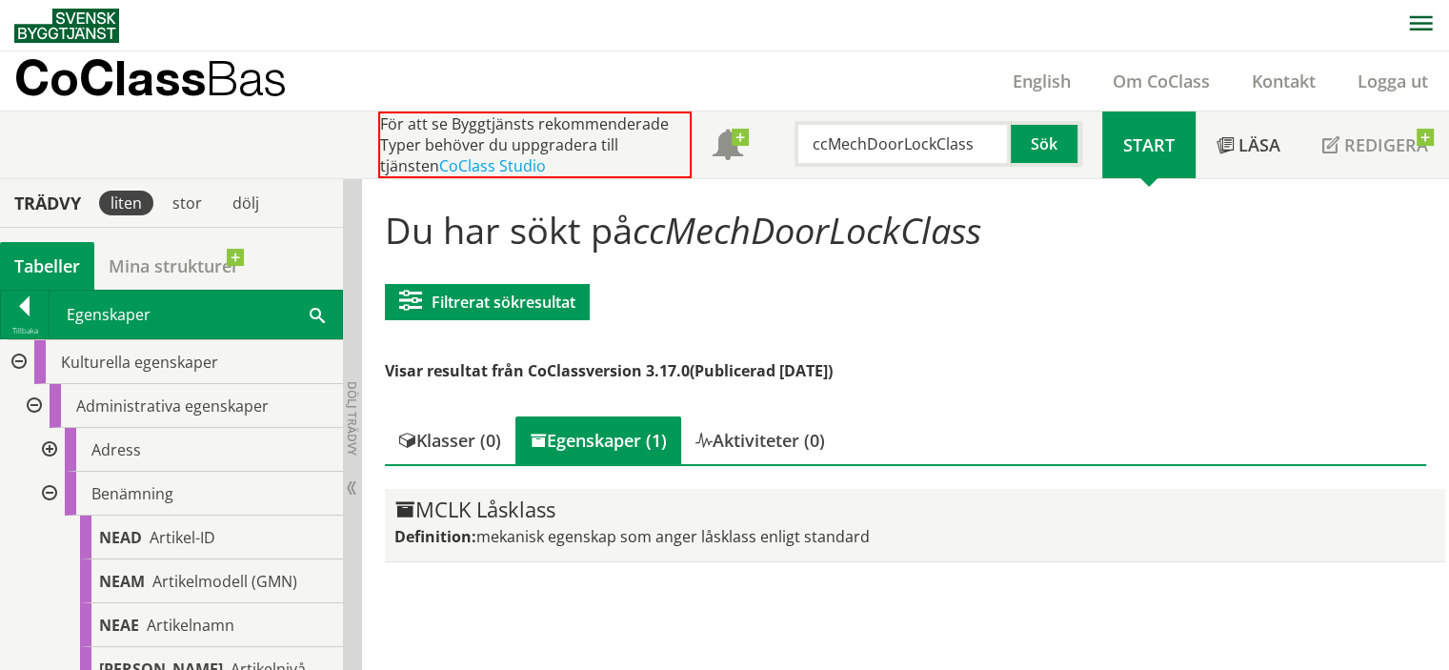
click at [559, 521] on div "MCLK Låsklass Definition: mekanisk egenskap som anger låsklass enligt standard" at bounding box center [915, 524] width 1042 height 53
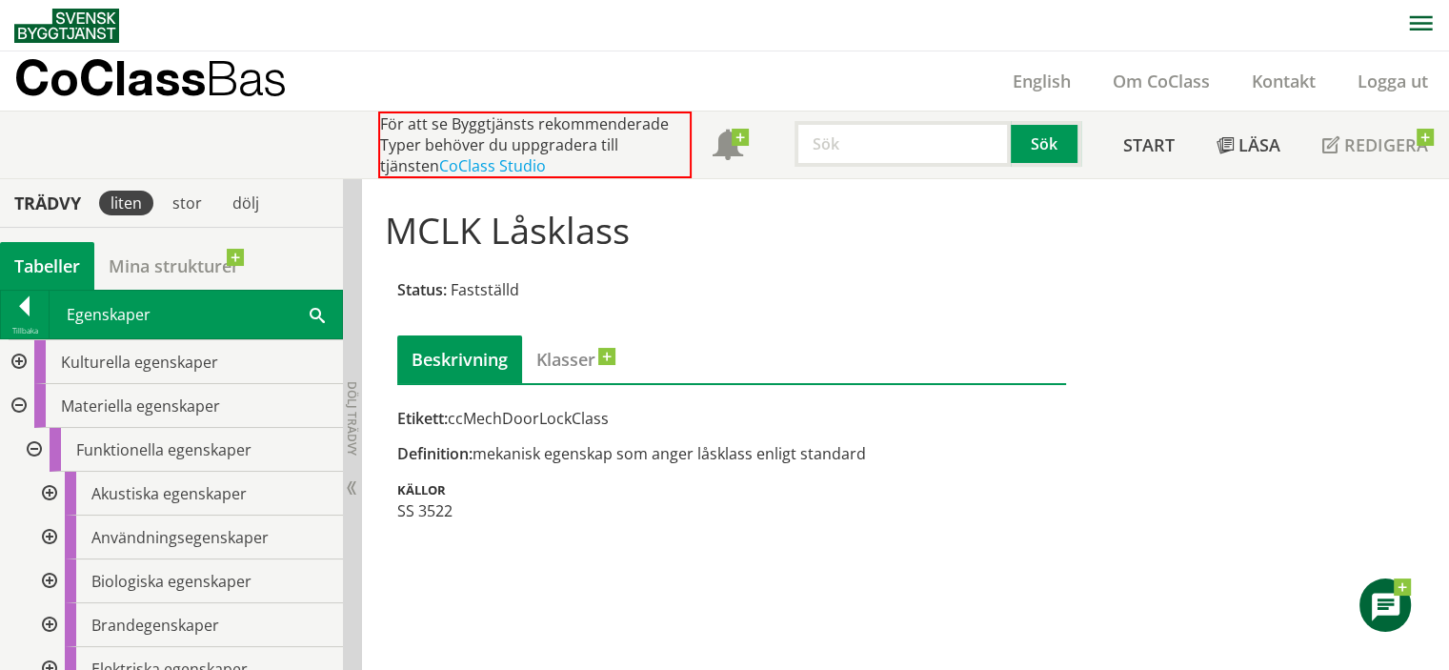
drag, startPoint x: 473, startPoint y: 453, endPoint x: 741, endPoint y: 453, distance: 268.7
click at [741, 453] on div "Definition: mekanisk egenskap som anger låsklass enligt standard" at bounding box center [731, 453] width 669 height 21
